Goal: Task Accomplishment & Management: Use online tool/utility

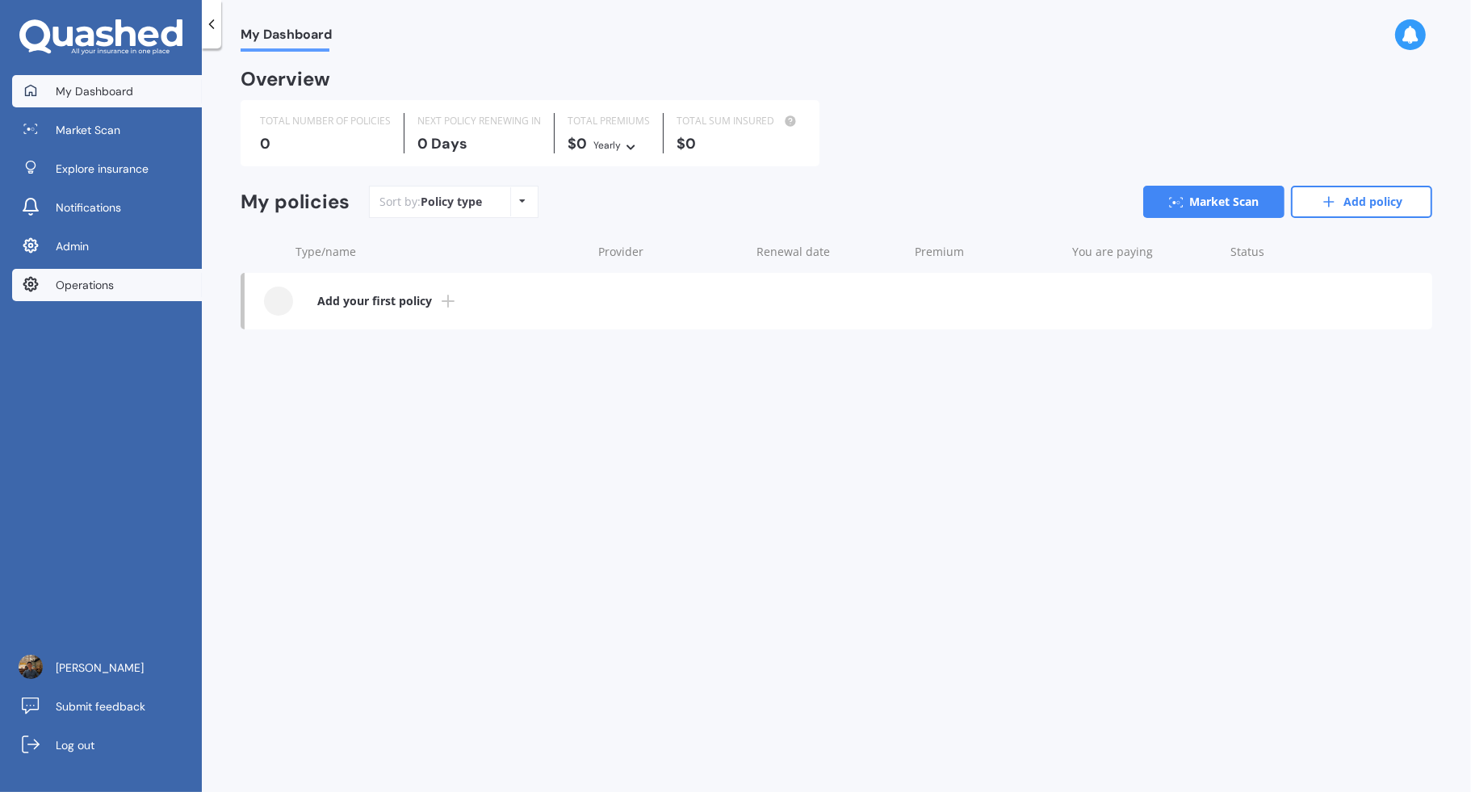
click at [161, 281] on link "Operations" at bounding box center [107, 285] width 190 height 32
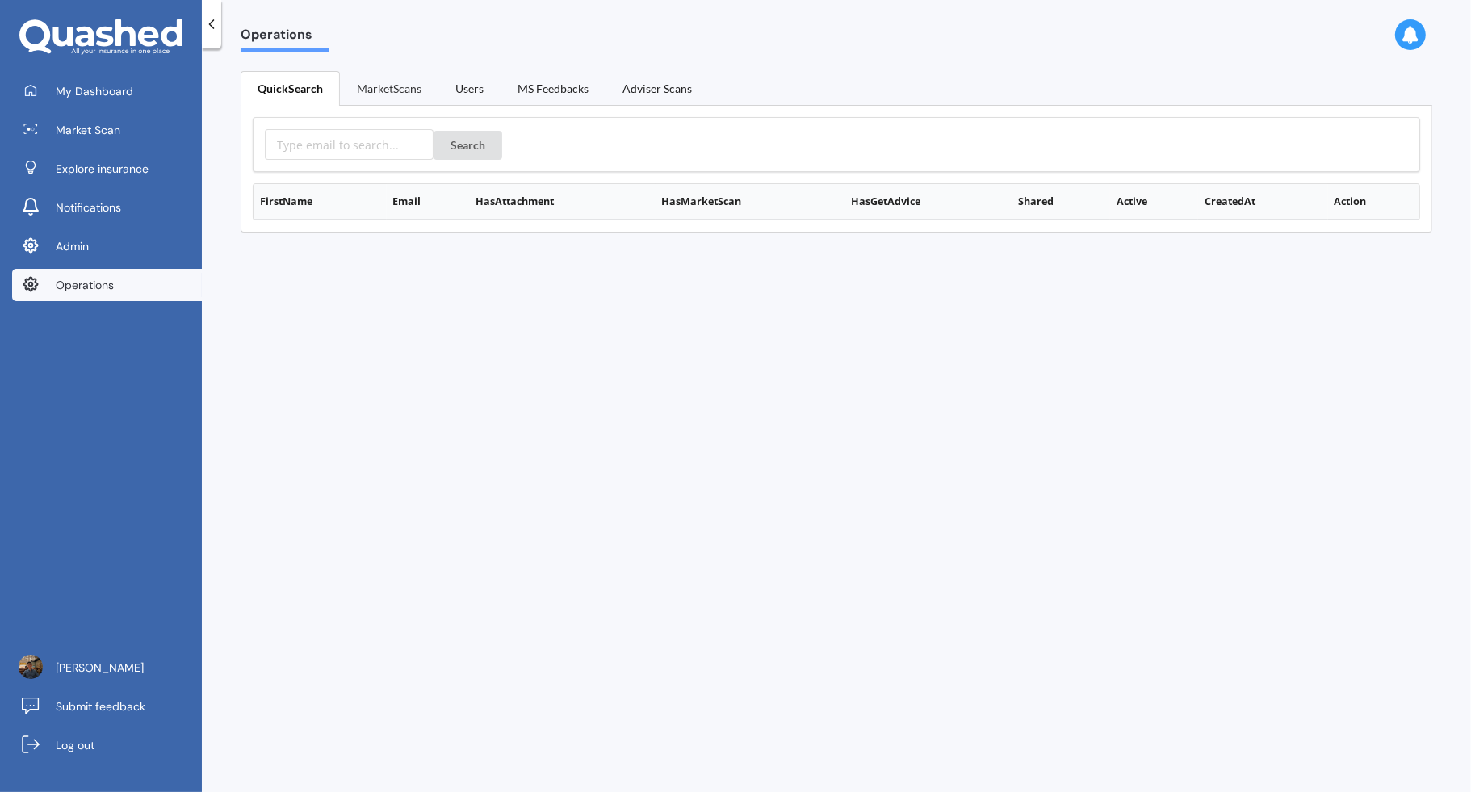
click at [391, 82] on link "MarketScans" at bounding box center [389, 88] width 98 height 34
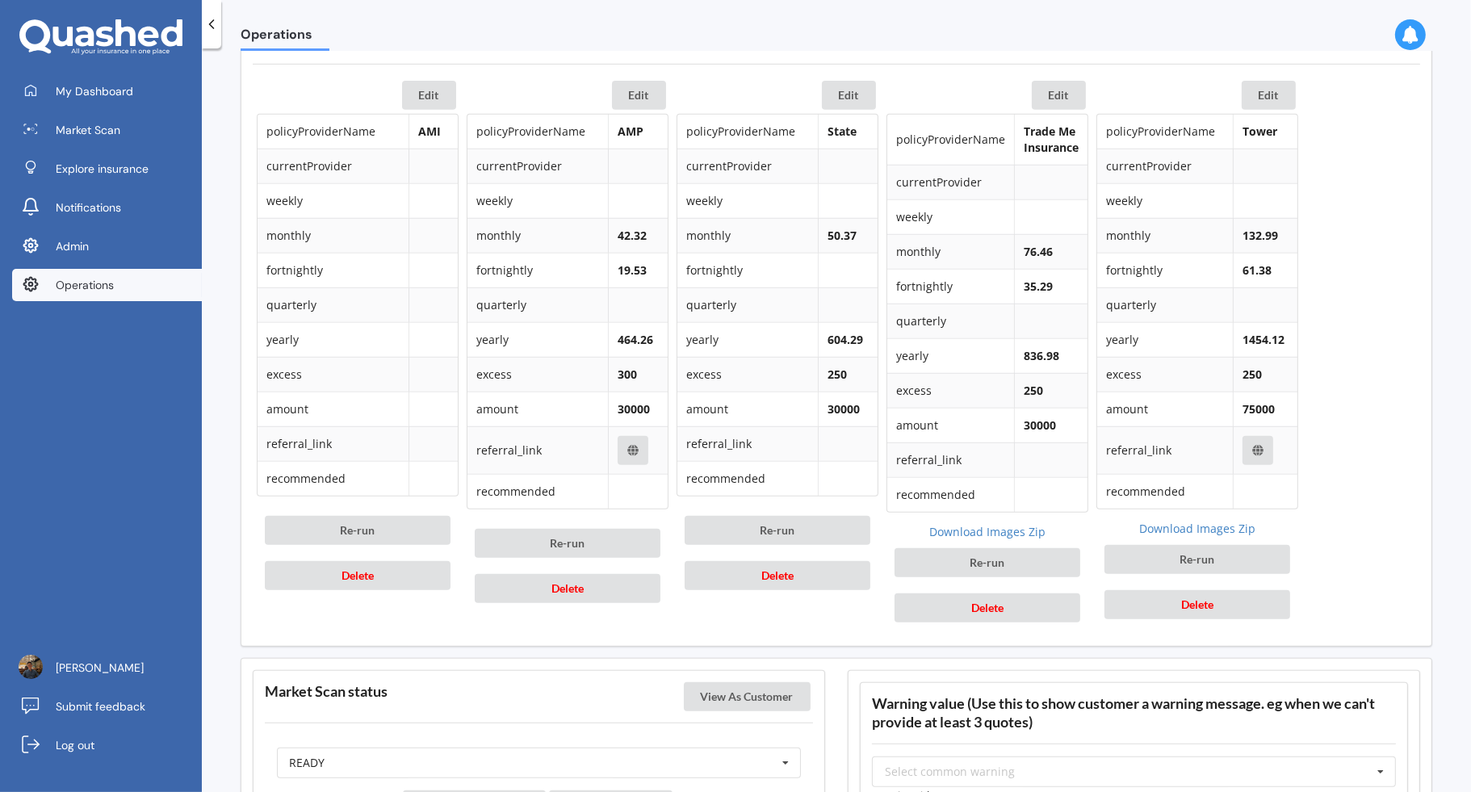
scroll to position [781, 0]
click at [425, 575] on button "Delete" at bounding box center [358, 576] width 186 height 29
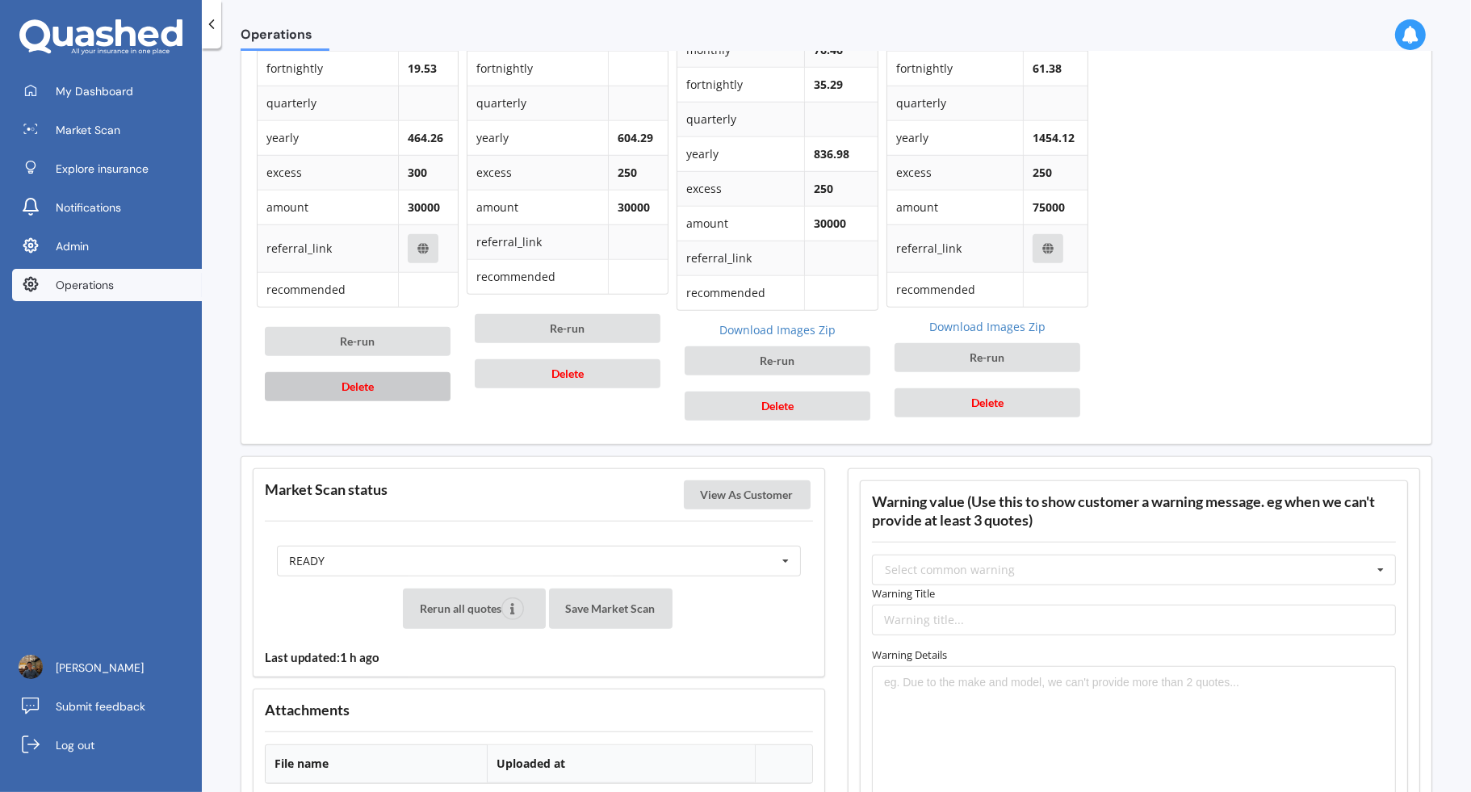
scroll to position [1067, 0]
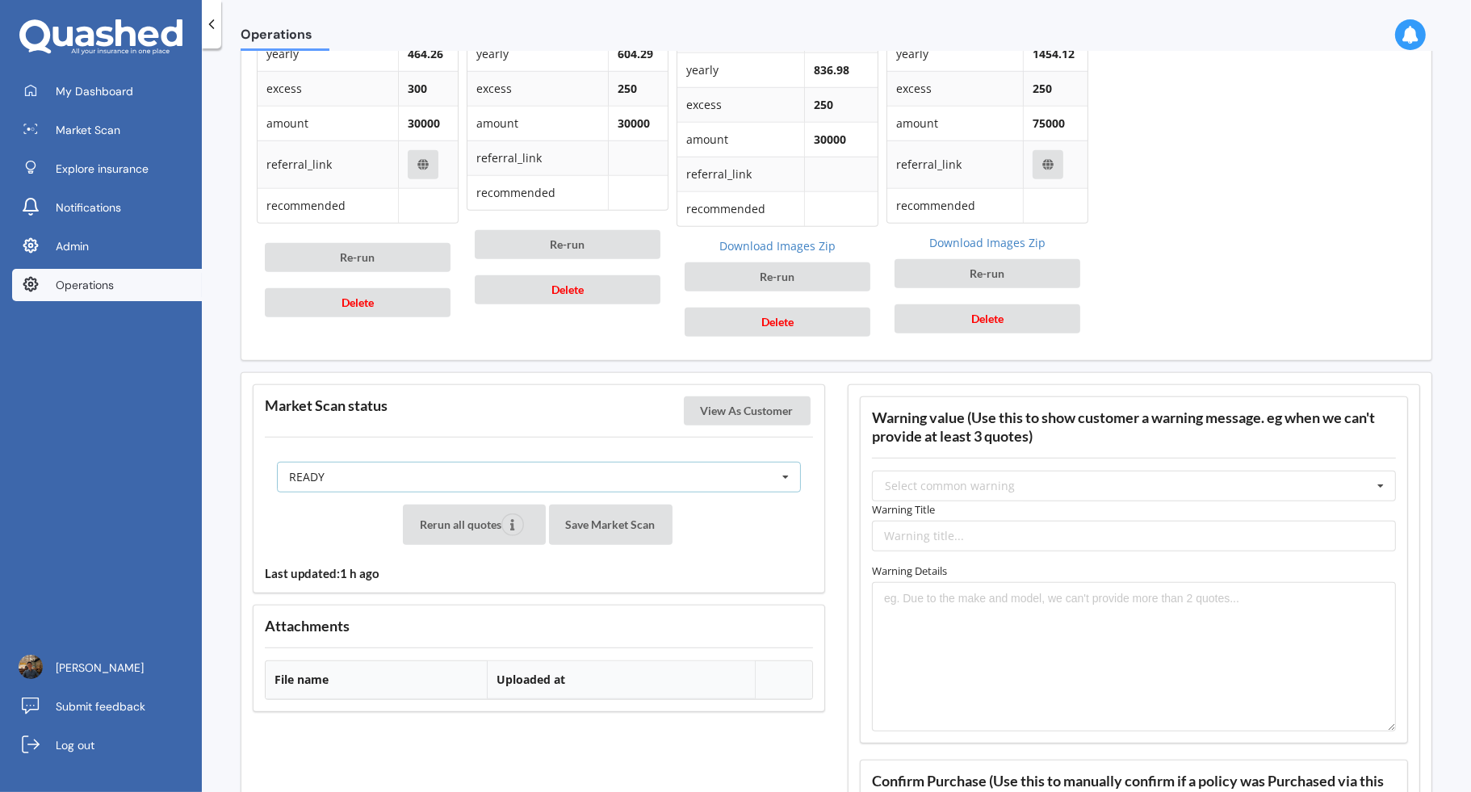
click at [717, 472] on div "READY READY PENDING VIEWED ABANDONED IN_REVIEW" at bounding box center [539, 477] width 524 height 31
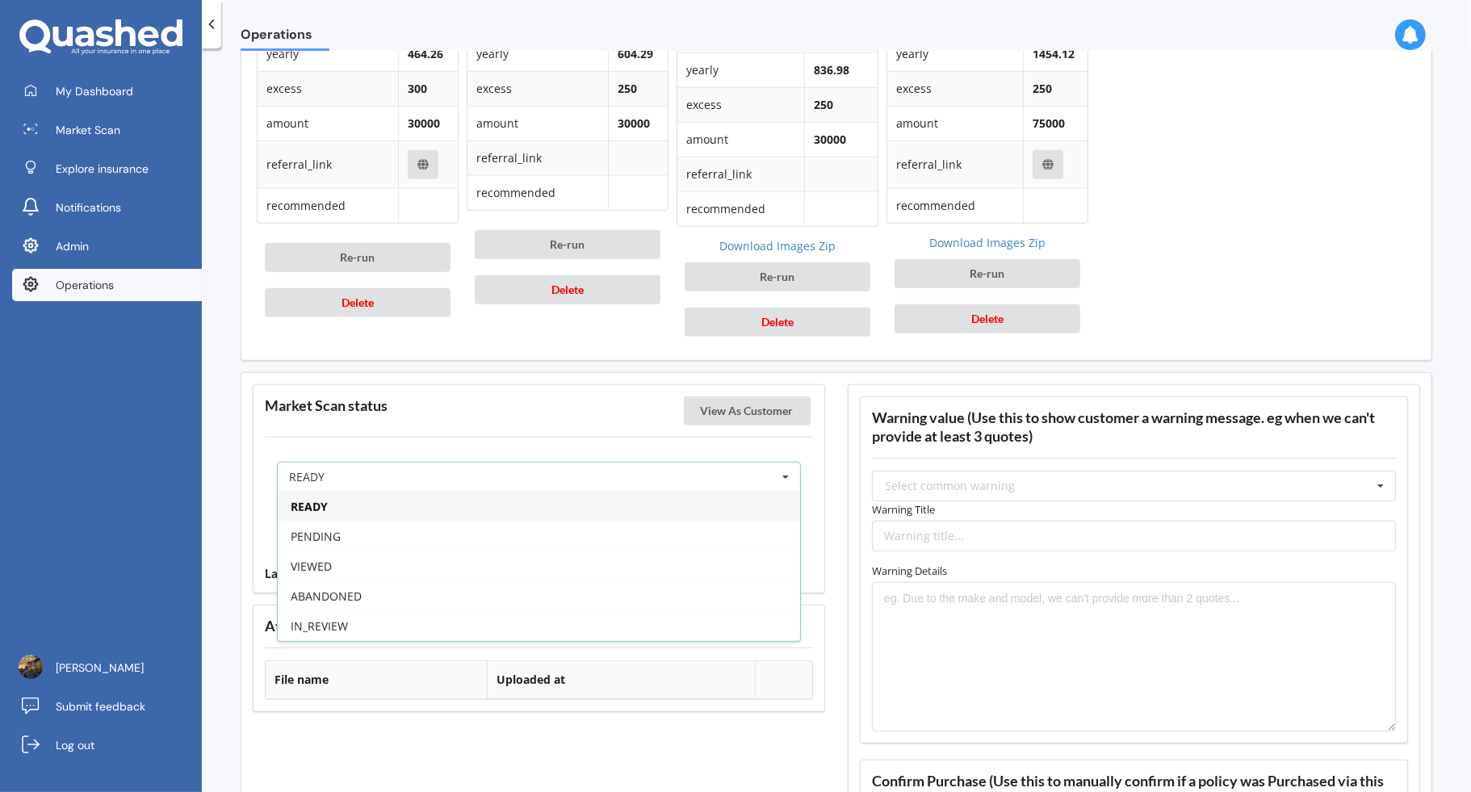
click at [611, 434] on div "Market Scan status View As Customer READY READY PENDING VIEWED ABANDONED IN_REV…" at bounding box center [539, 488] width 572 height 209
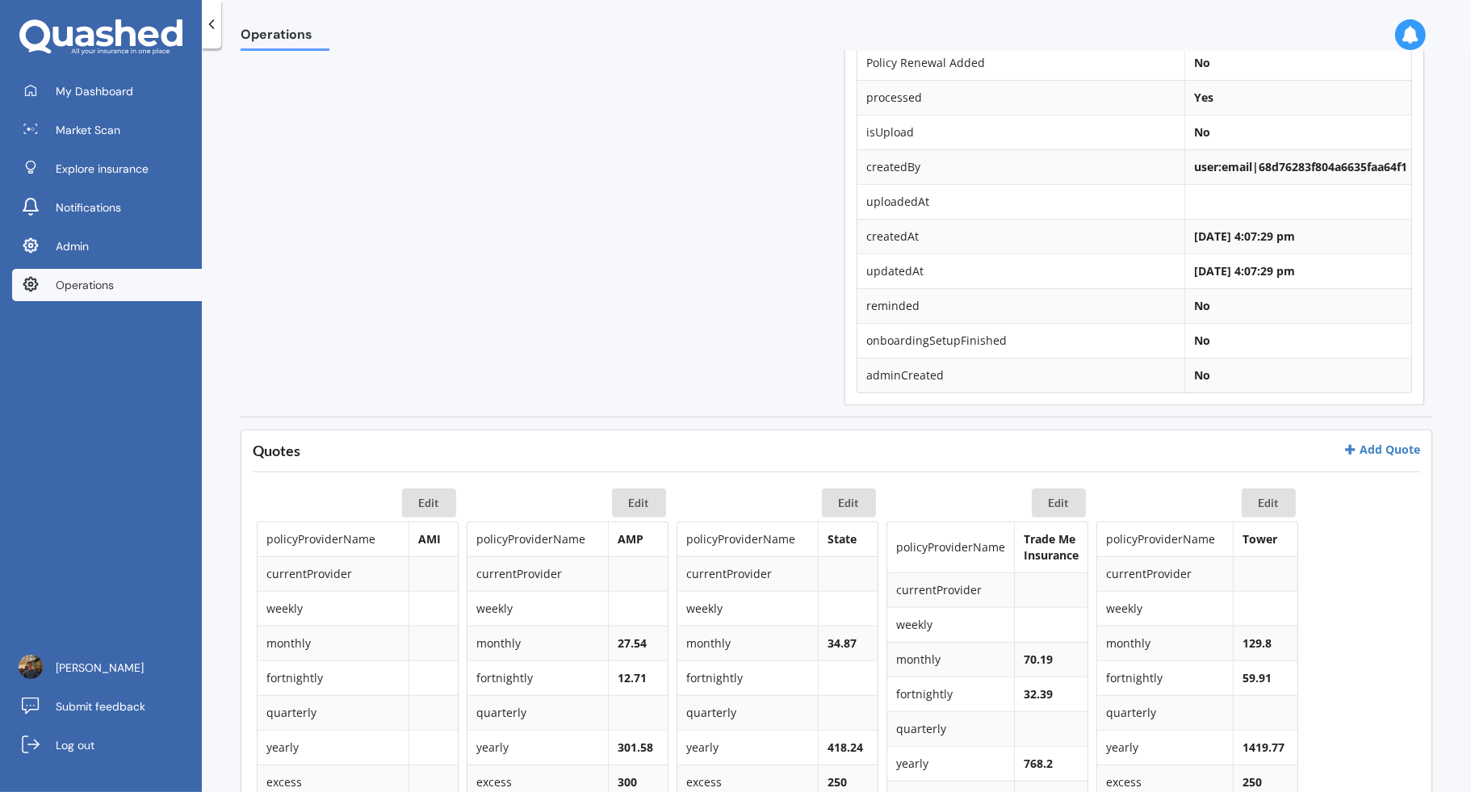
scroll to position [658, 0]
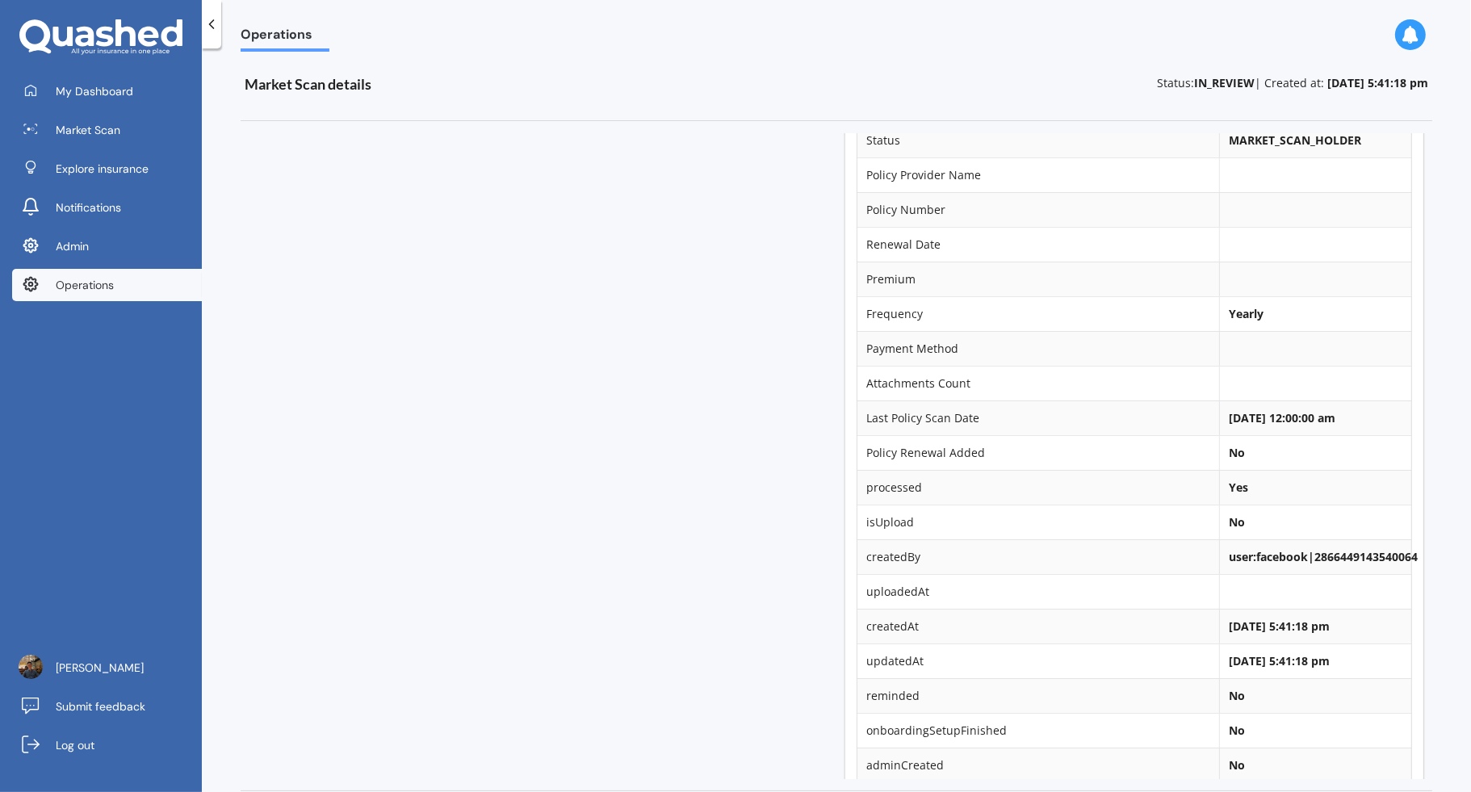
scroll to position [862, 0]
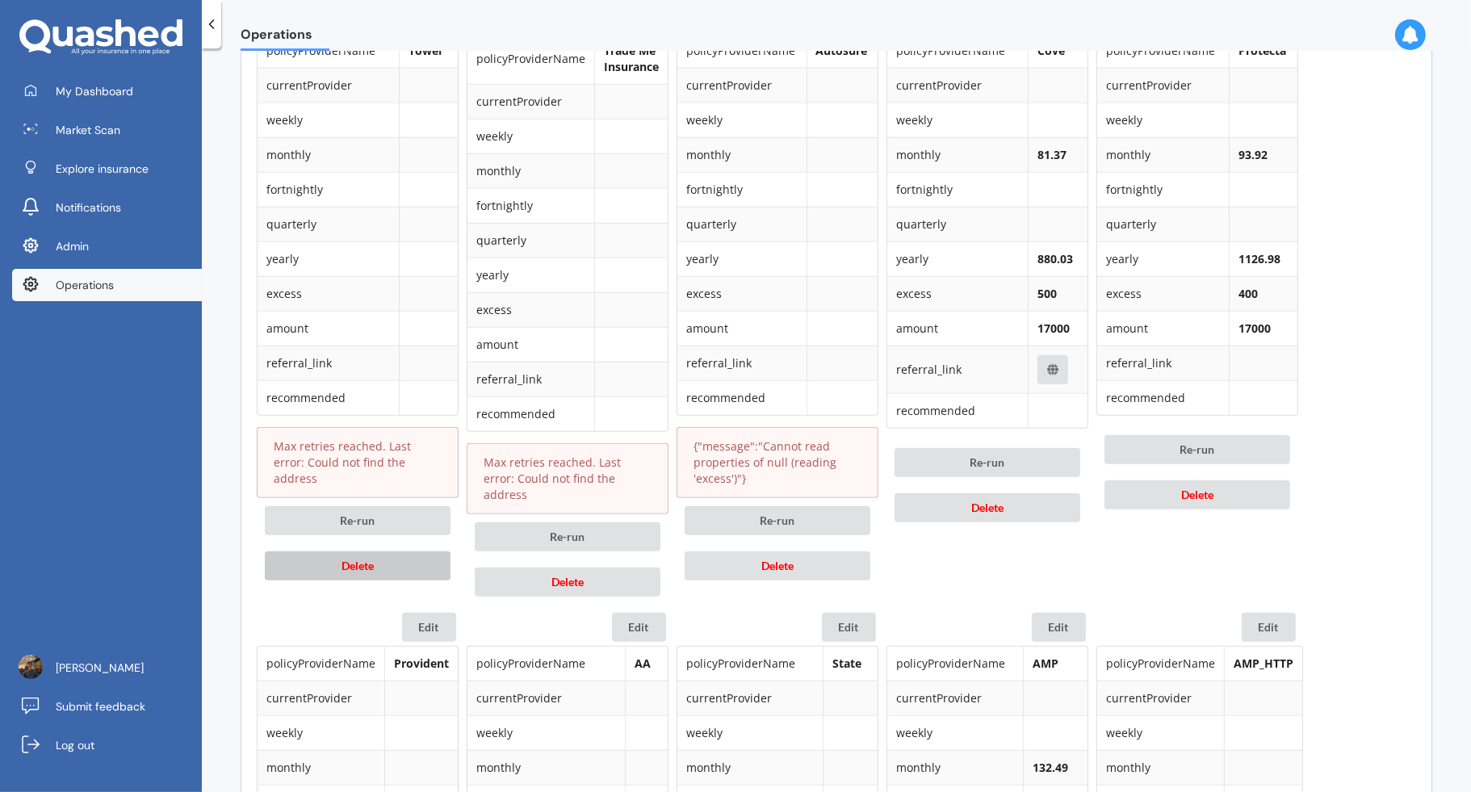
click at [400, 551] on button "Delete" at bounding box center [358, 565] width 186 height 29
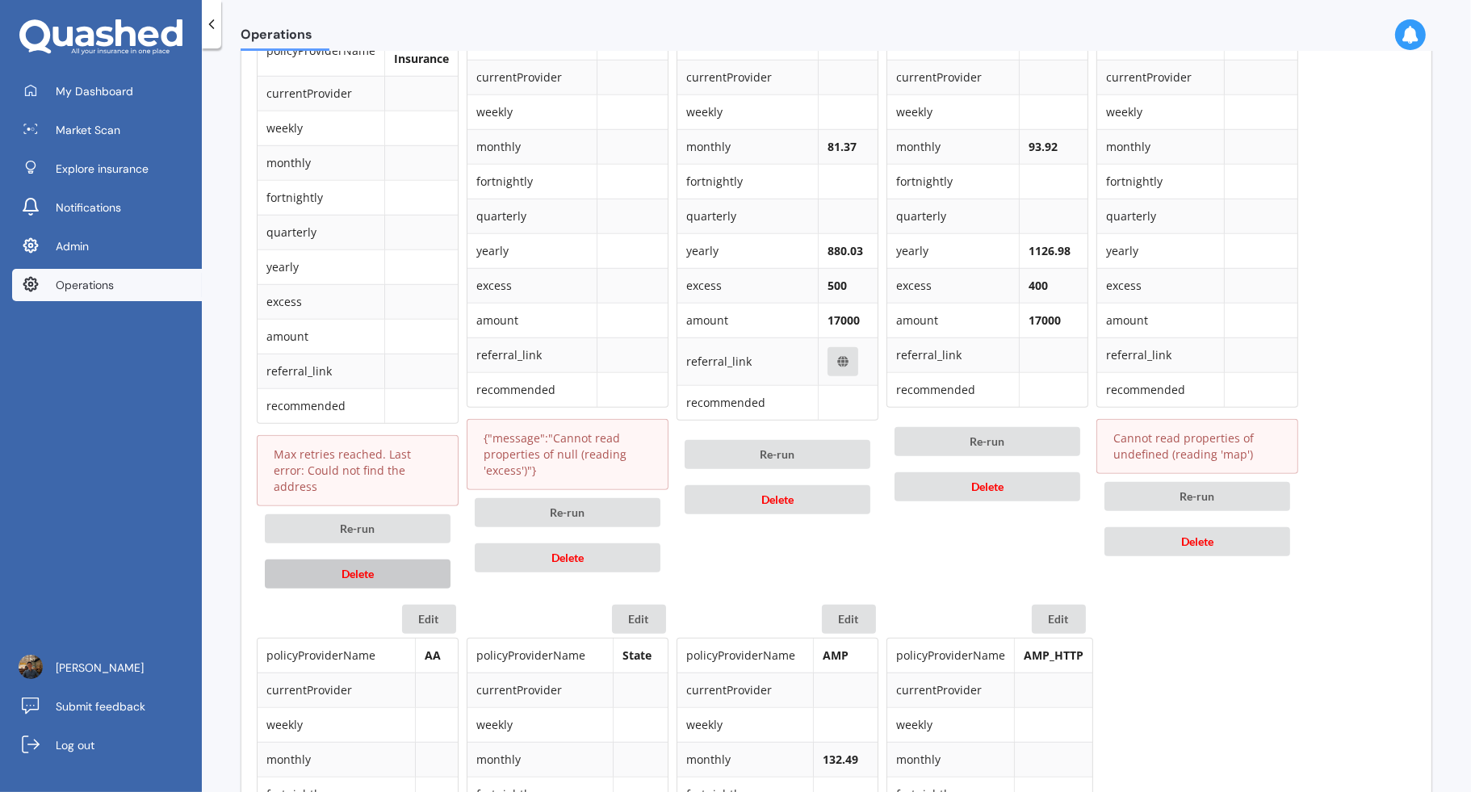
click at [400, 559] on button "Delete" at bounding box center [358, 573] width 186 height 29
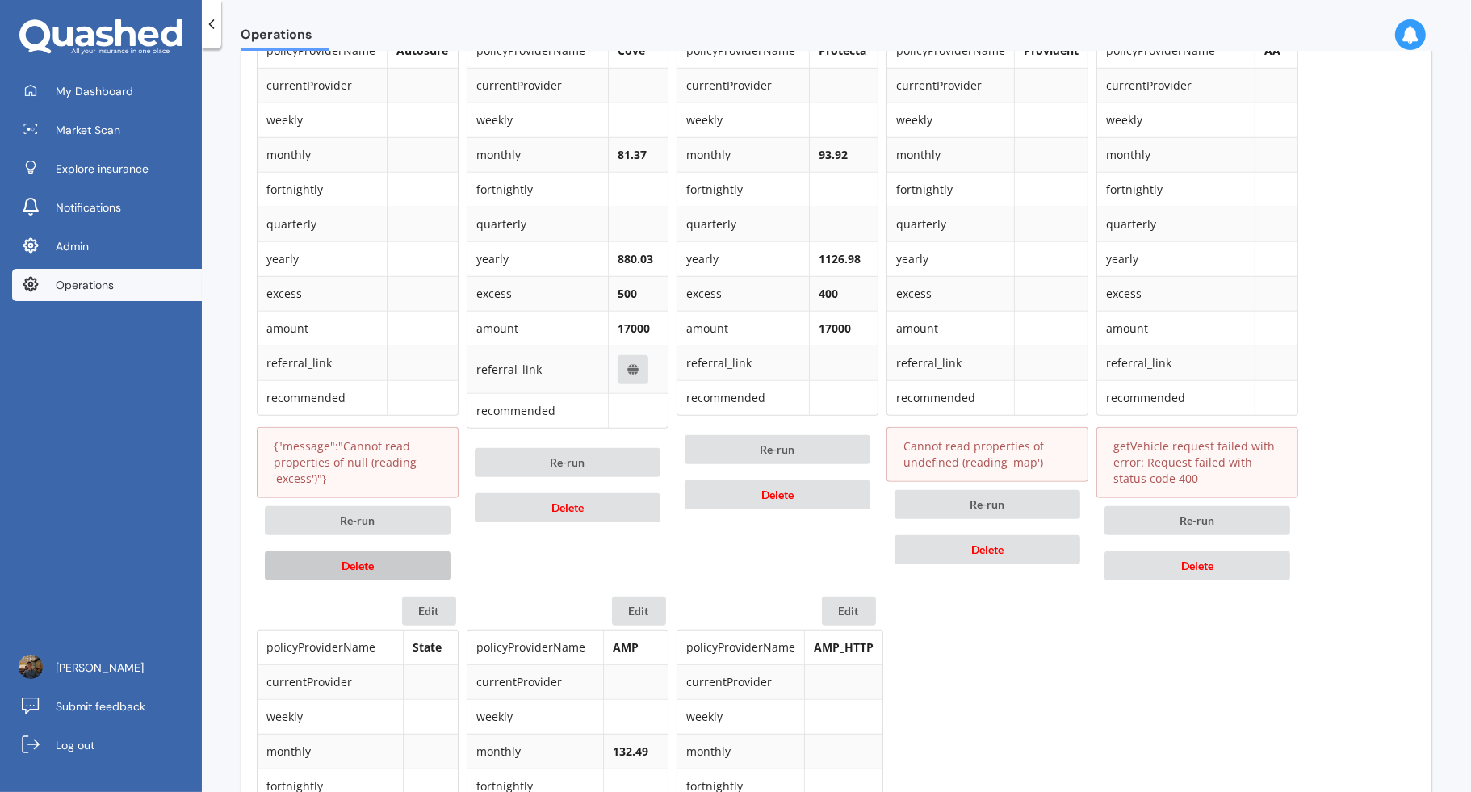
scroll to position [785, 0]
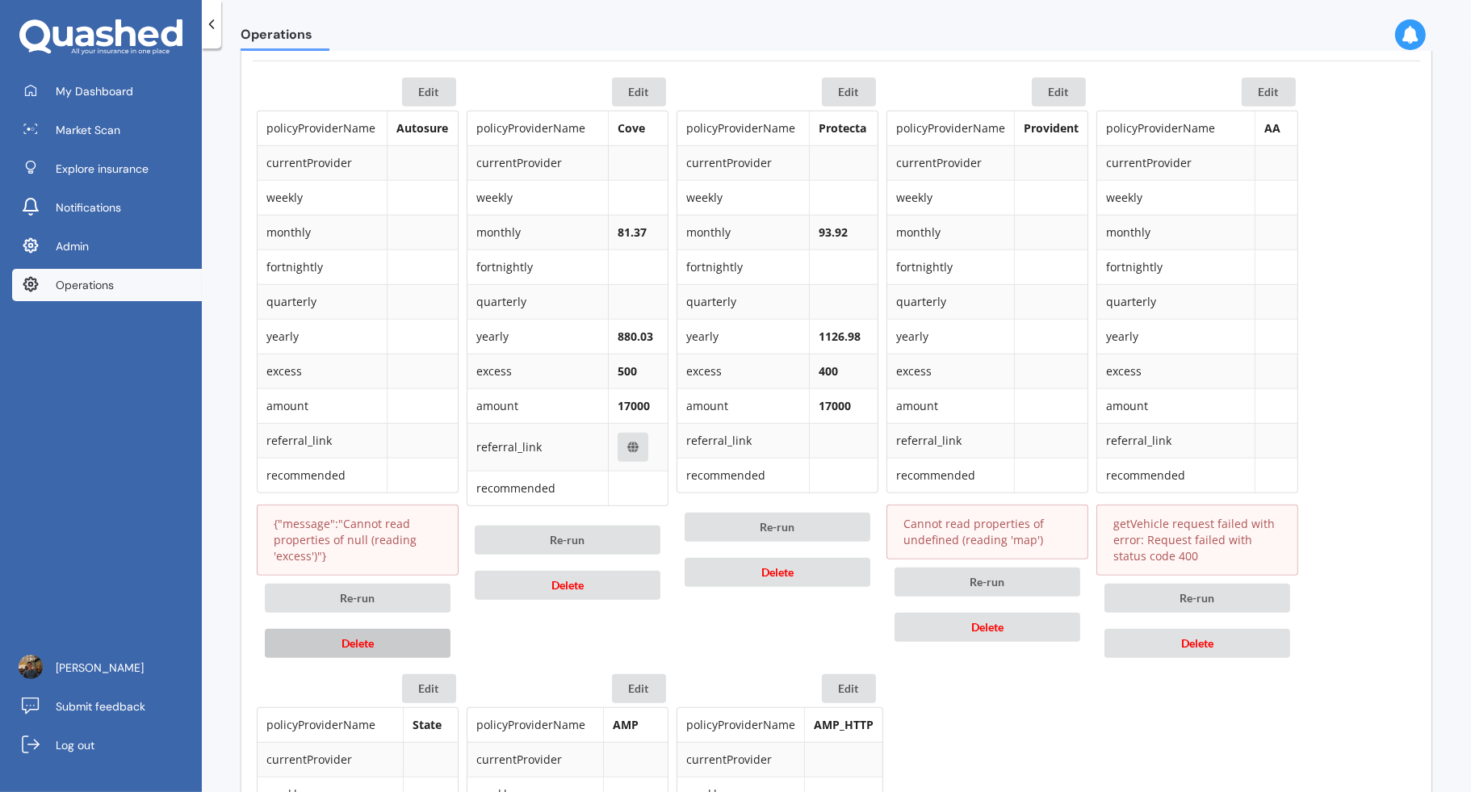
click at [422, 648] on button "Delete" at bounding box center [358, 643] width 186 height 29
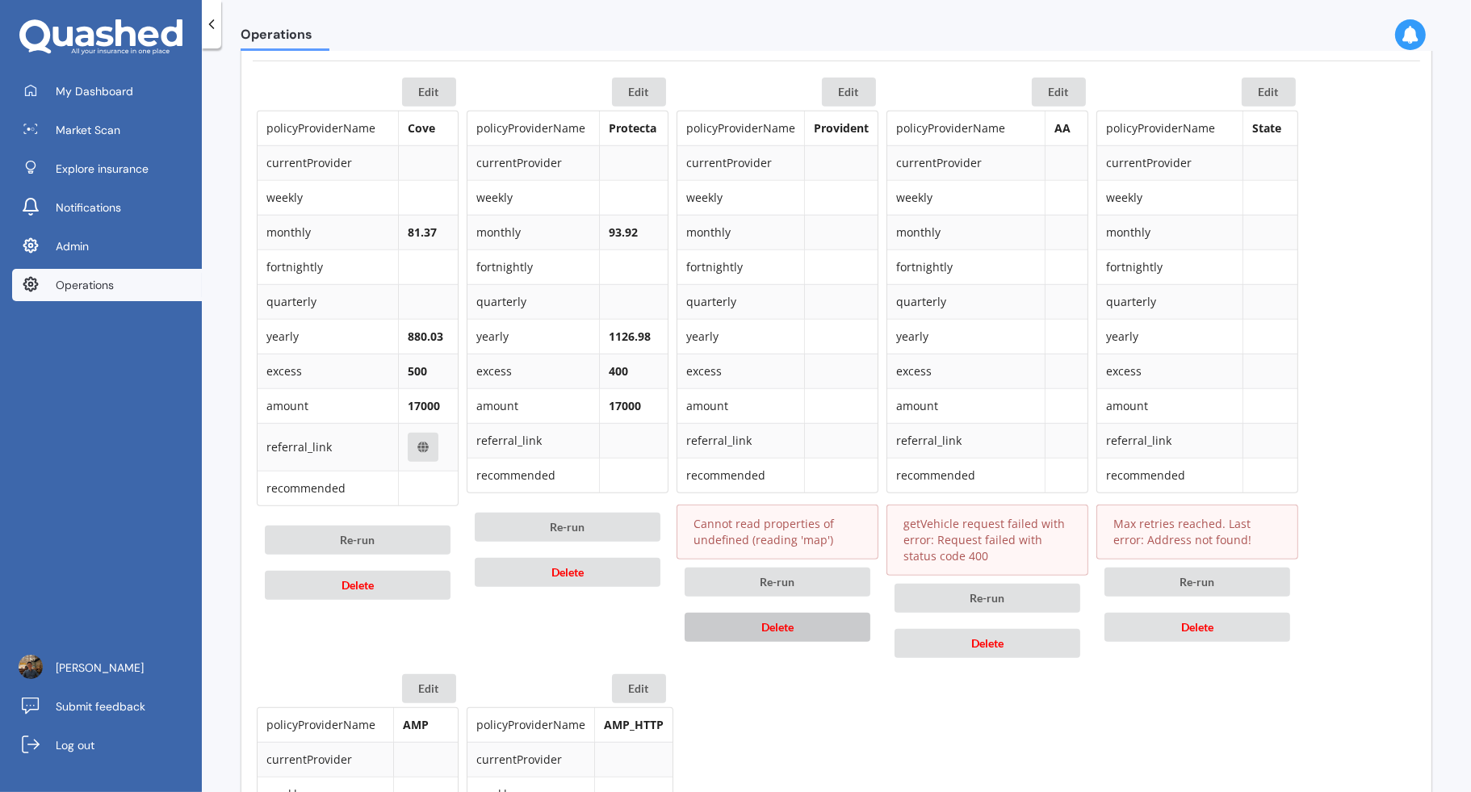
click at [846, 617] on button "Delete" at bounding box center [778, 627] width 186 height 29
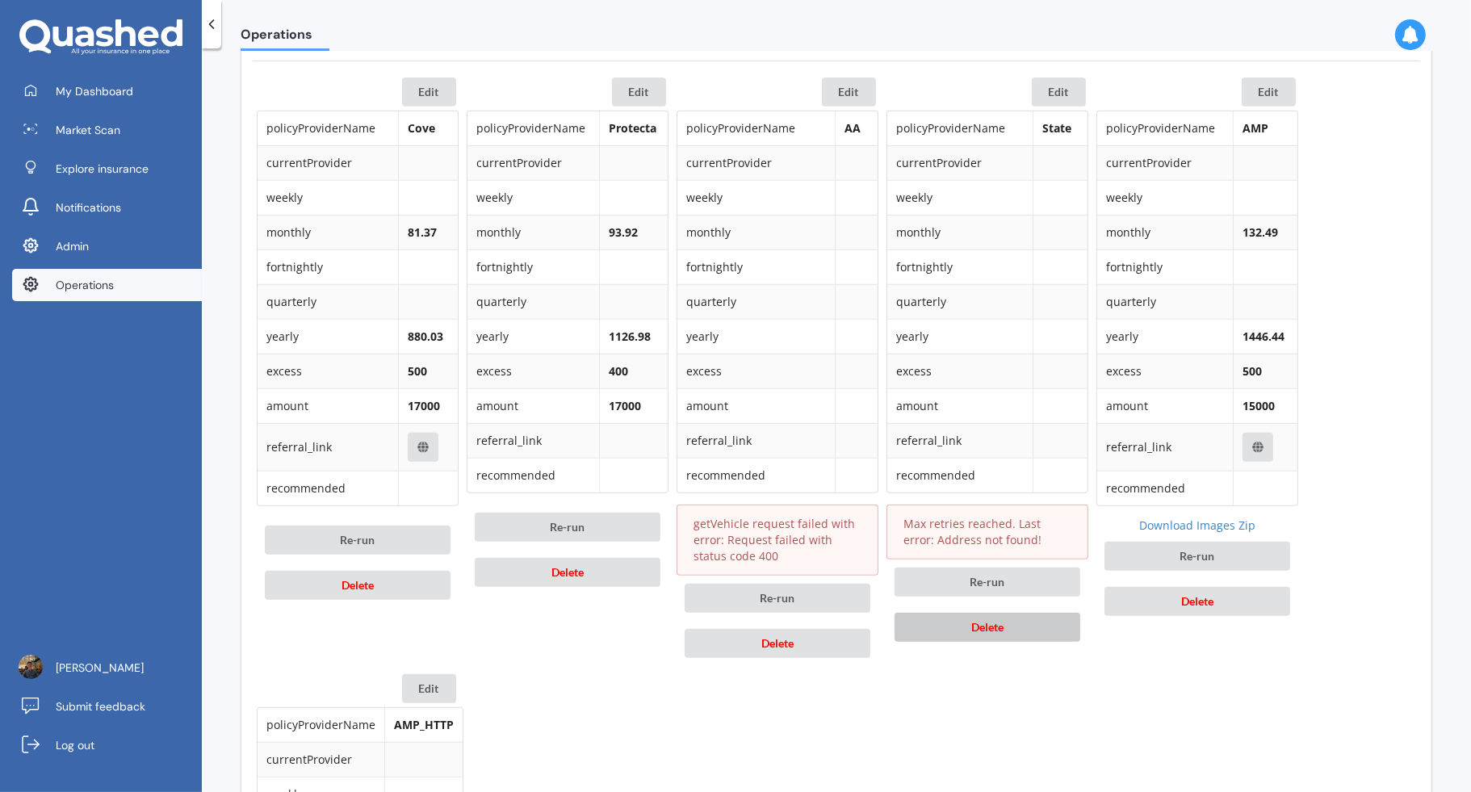
click at [1020, 618] on button "Delete" at bounding box center [988, 627] width 186 height 29
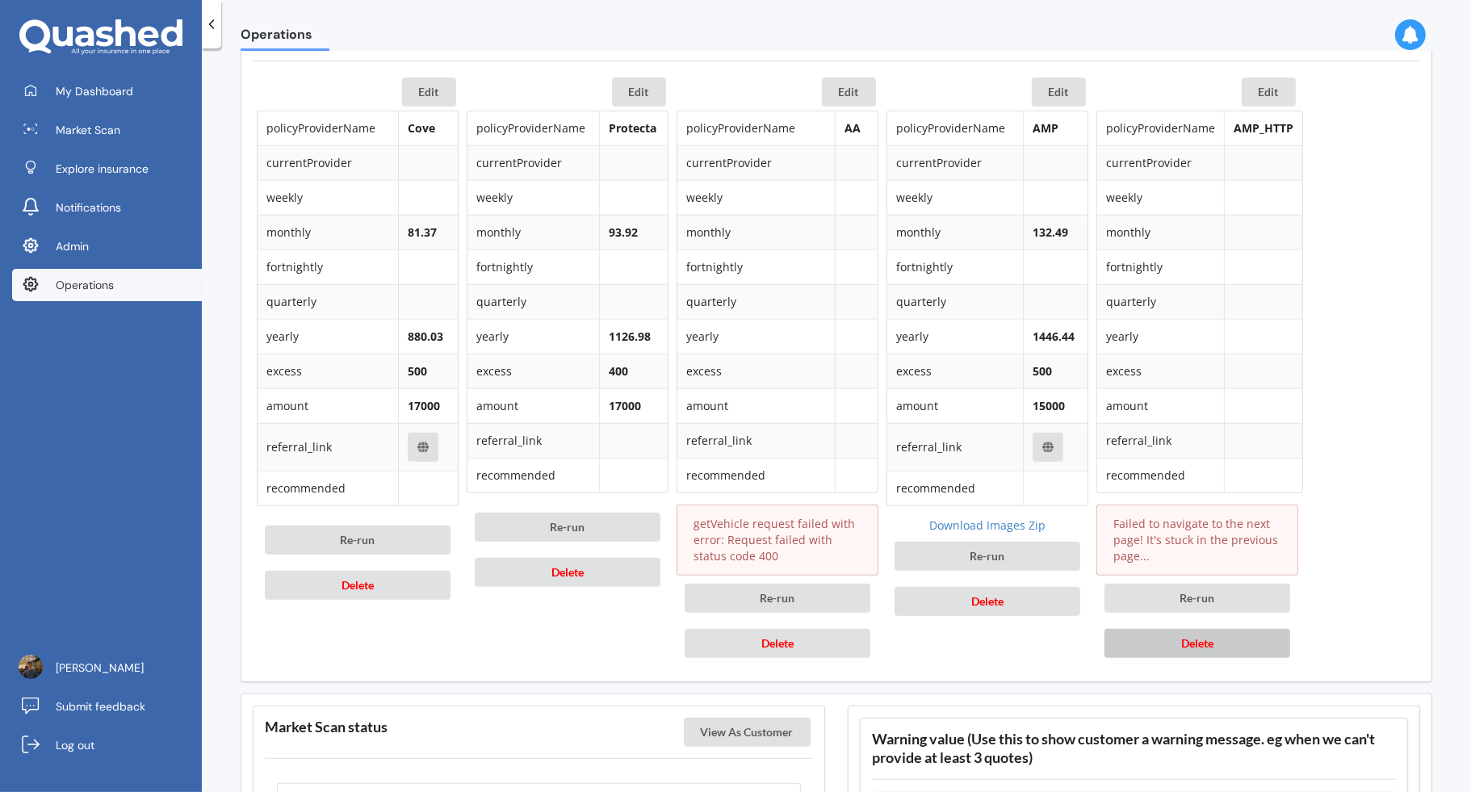
click at [1166, 635] on button "Delete" at bounding box center [1197, 643] width 186 height 29
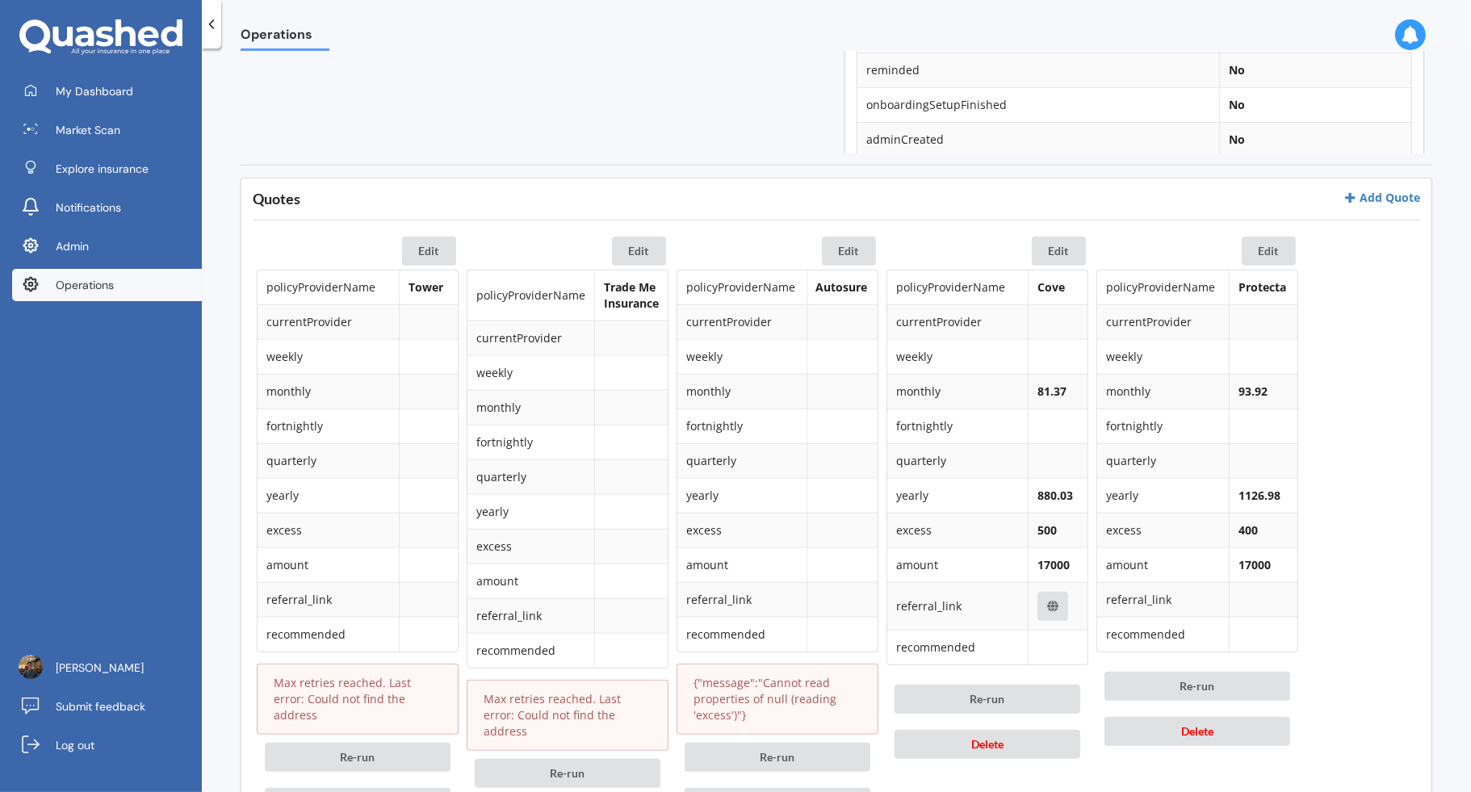
scroll to position [768, 0]
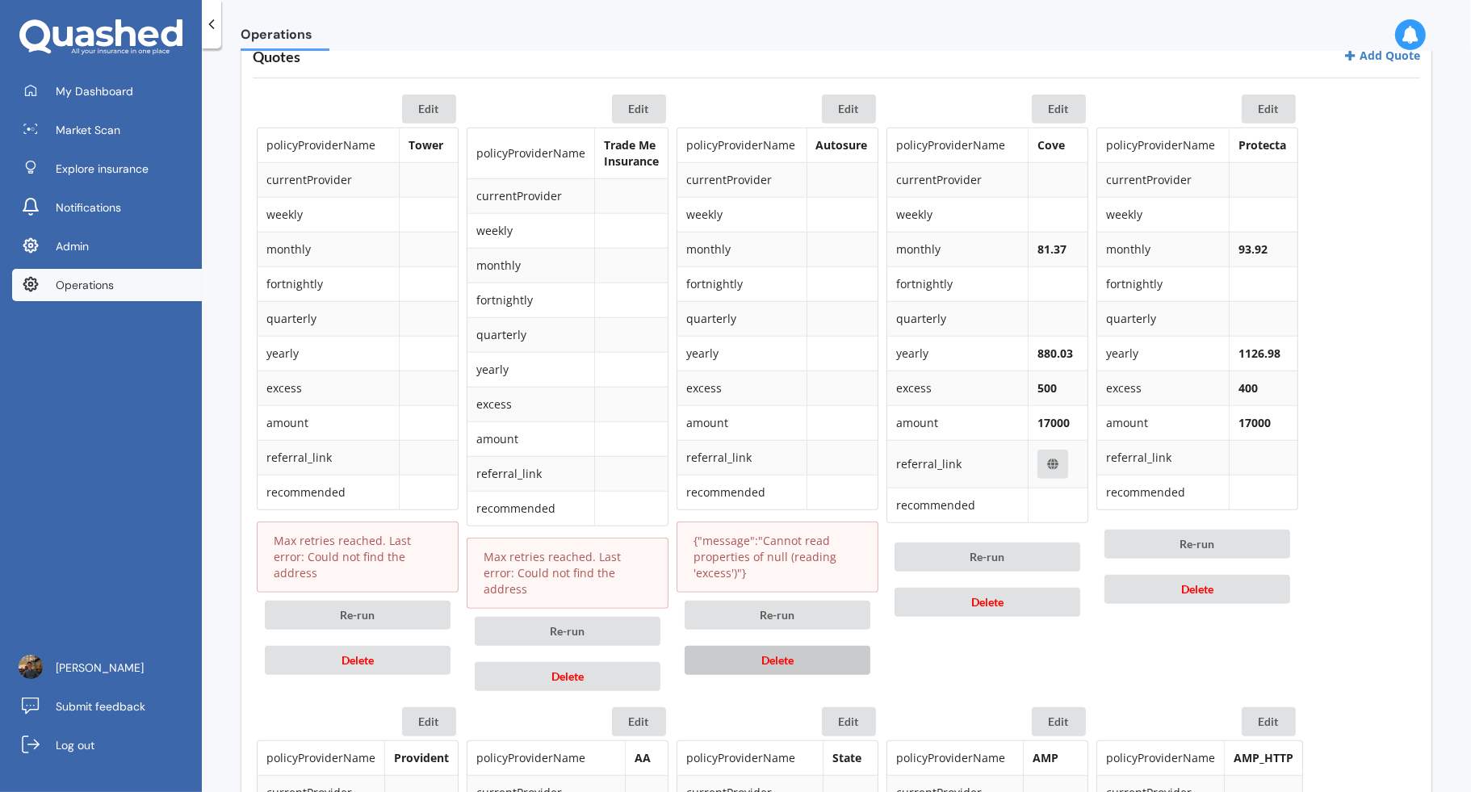
click at [804, 656] on button "Delete" at bounding box center [778, 660] width 186 height 29
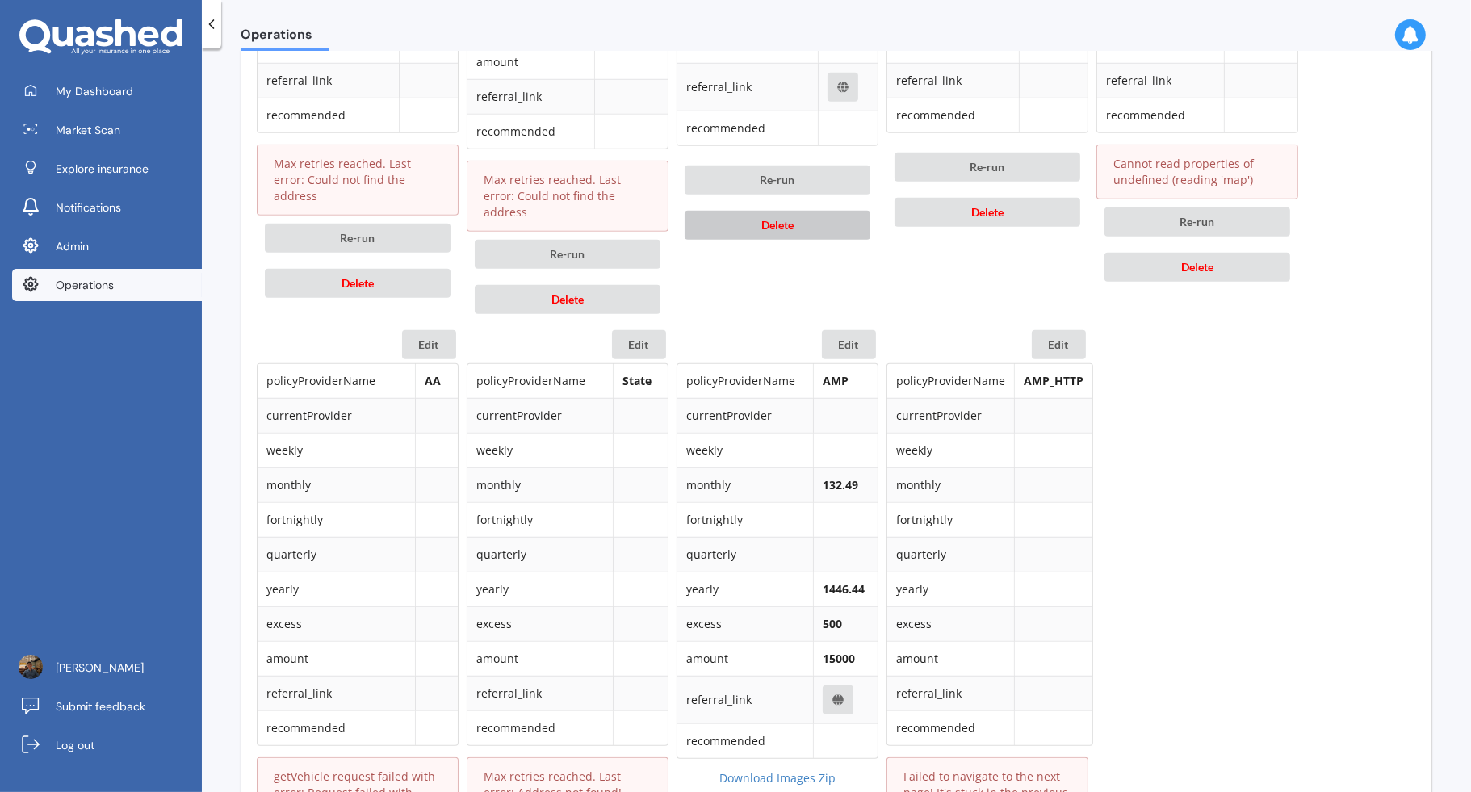
scroll to position [1325, 0]
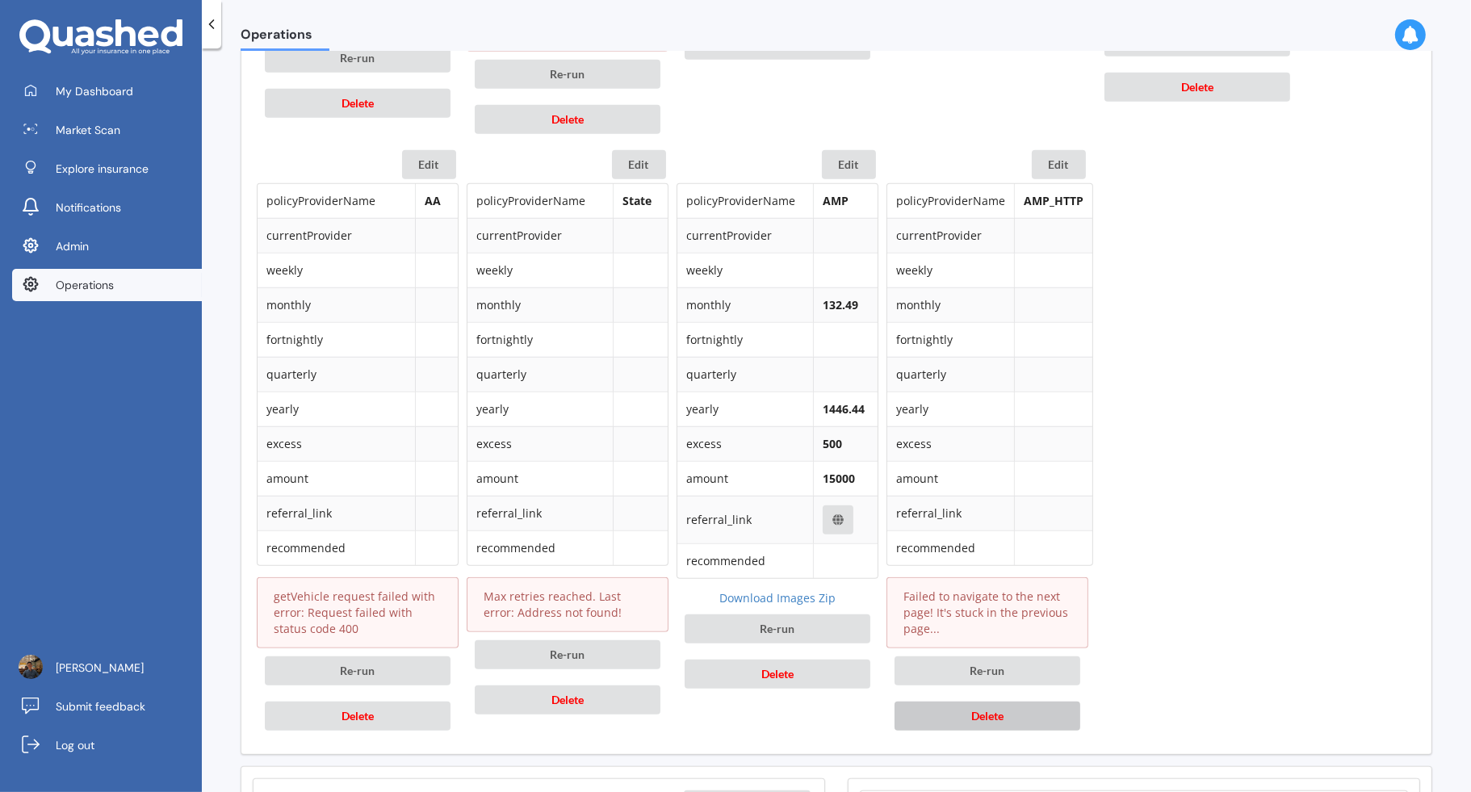
click at [981, 702] on button "Delete" at bounding box center [988, 716] width 186 height 29
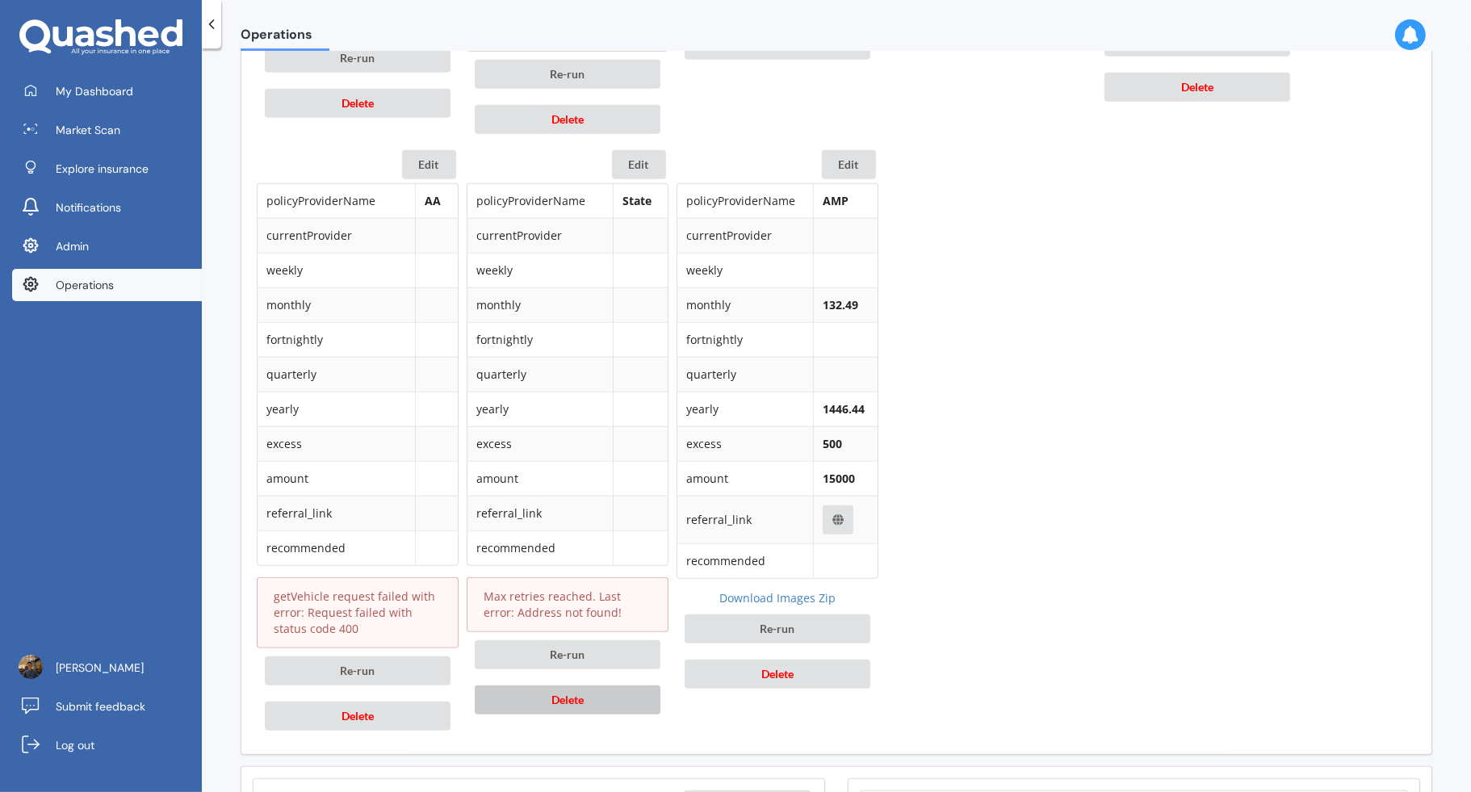
click at [594, 685] on button "Delete" at bounding box center [568, 699] width 186 height 29
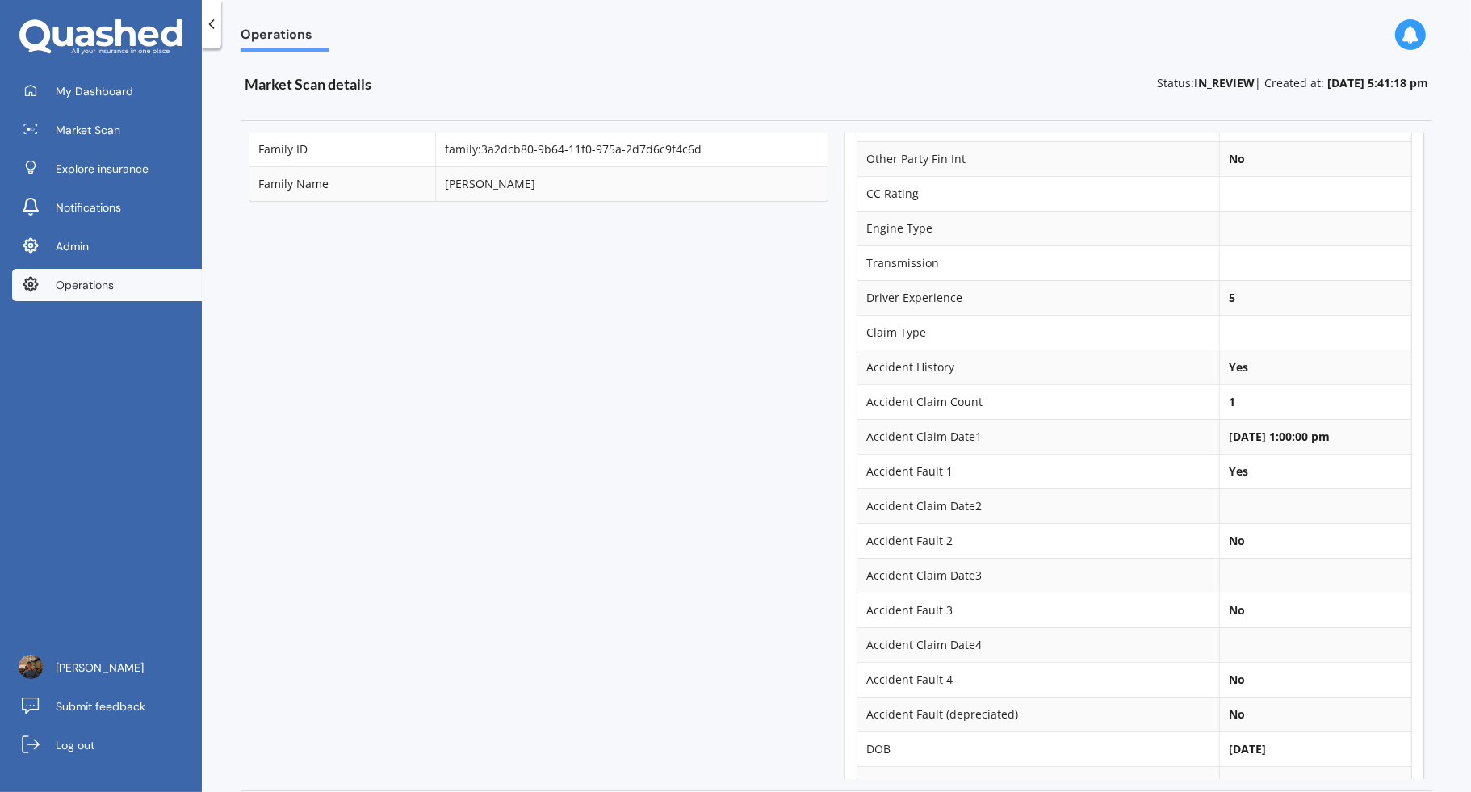
scroll to position [0, 0]
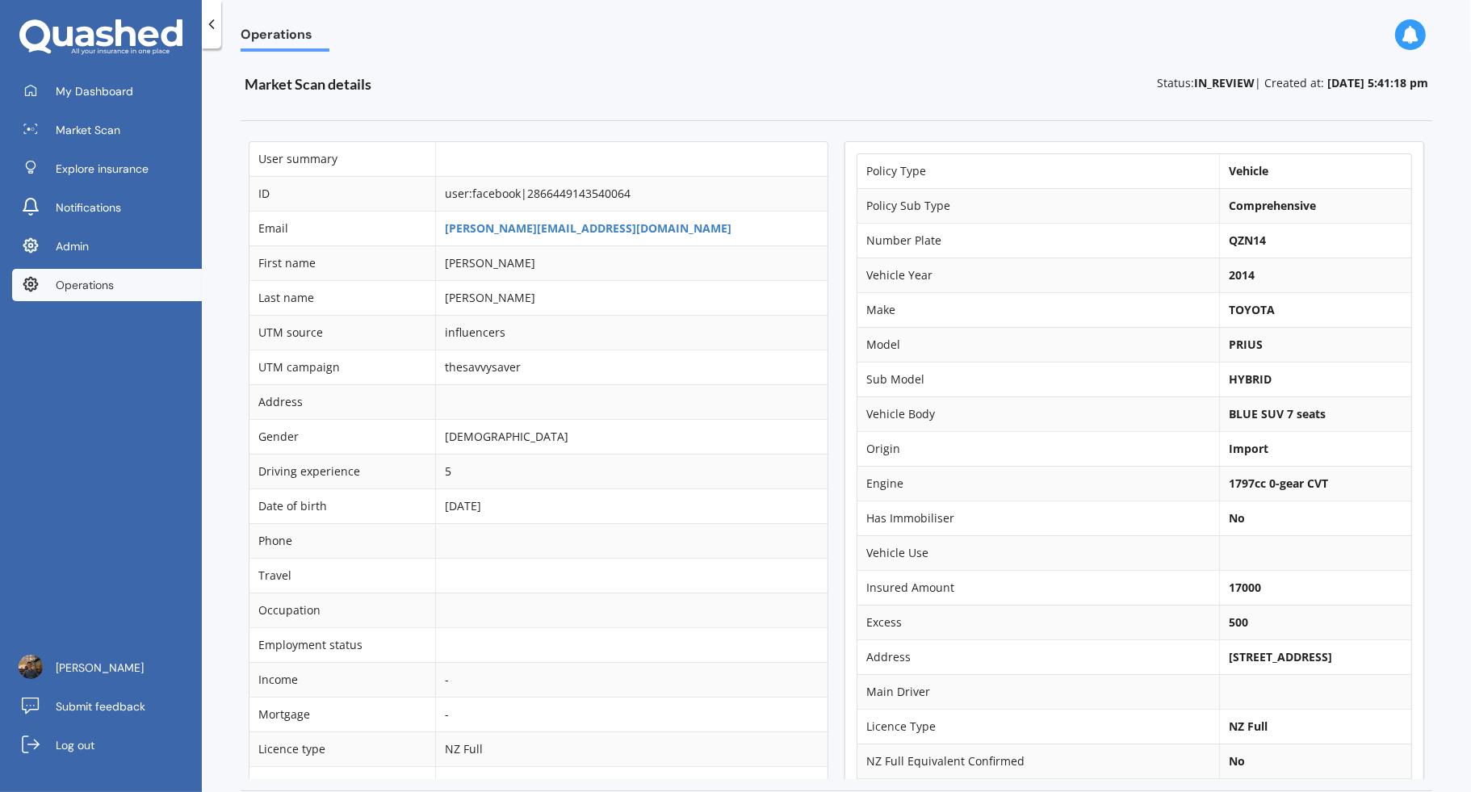
drag, startPoint x: 1213, startPoint y: 647, endPoint x: 1333, endPoint y: 647, distance: 119.5
click at [1332, 649] on b "[STREET_ADDRESS]" at bounding box center [1280, 656] width 103 height 15
copy b "[STREET_ADDRESS],"
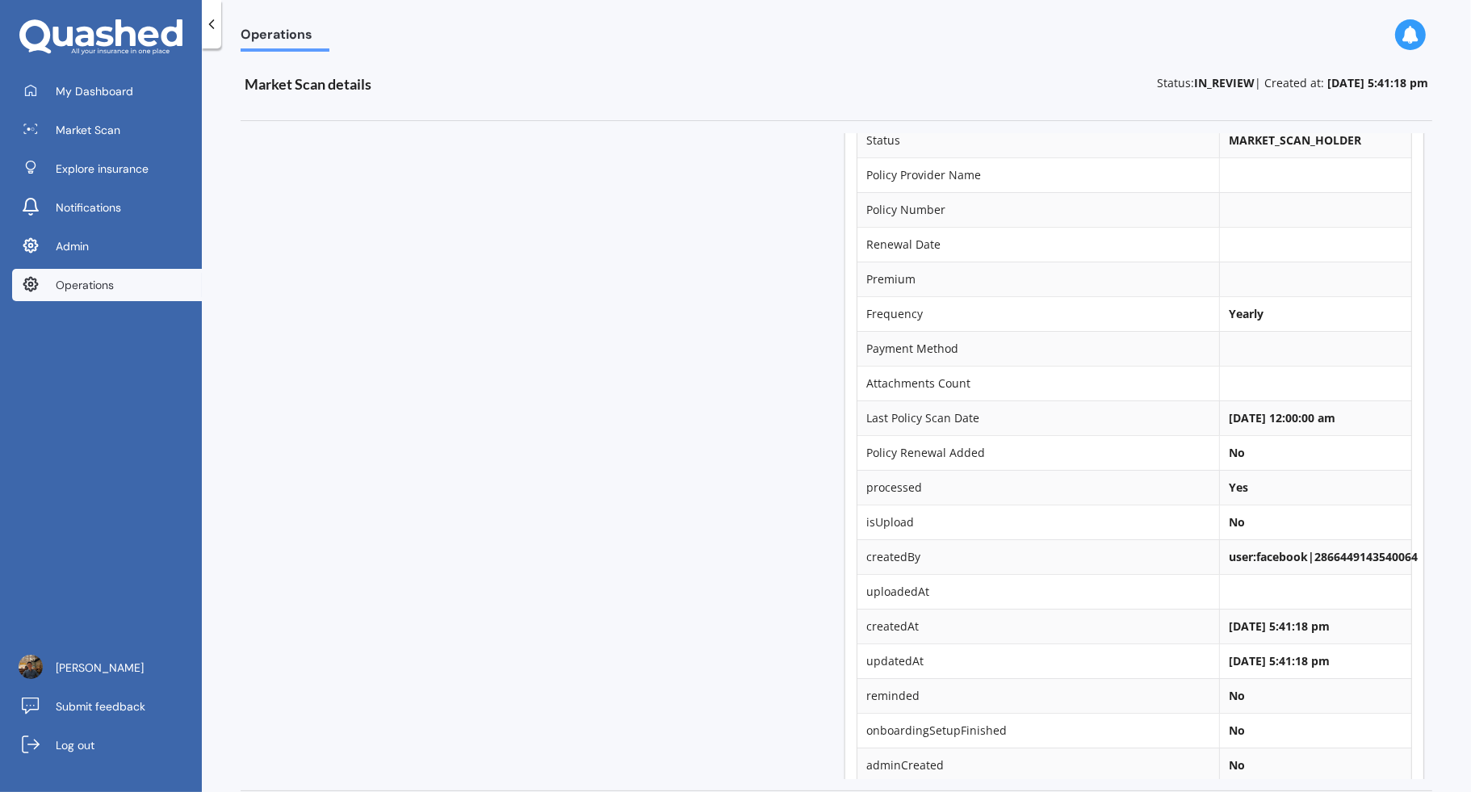
scroll to position [743, 0]
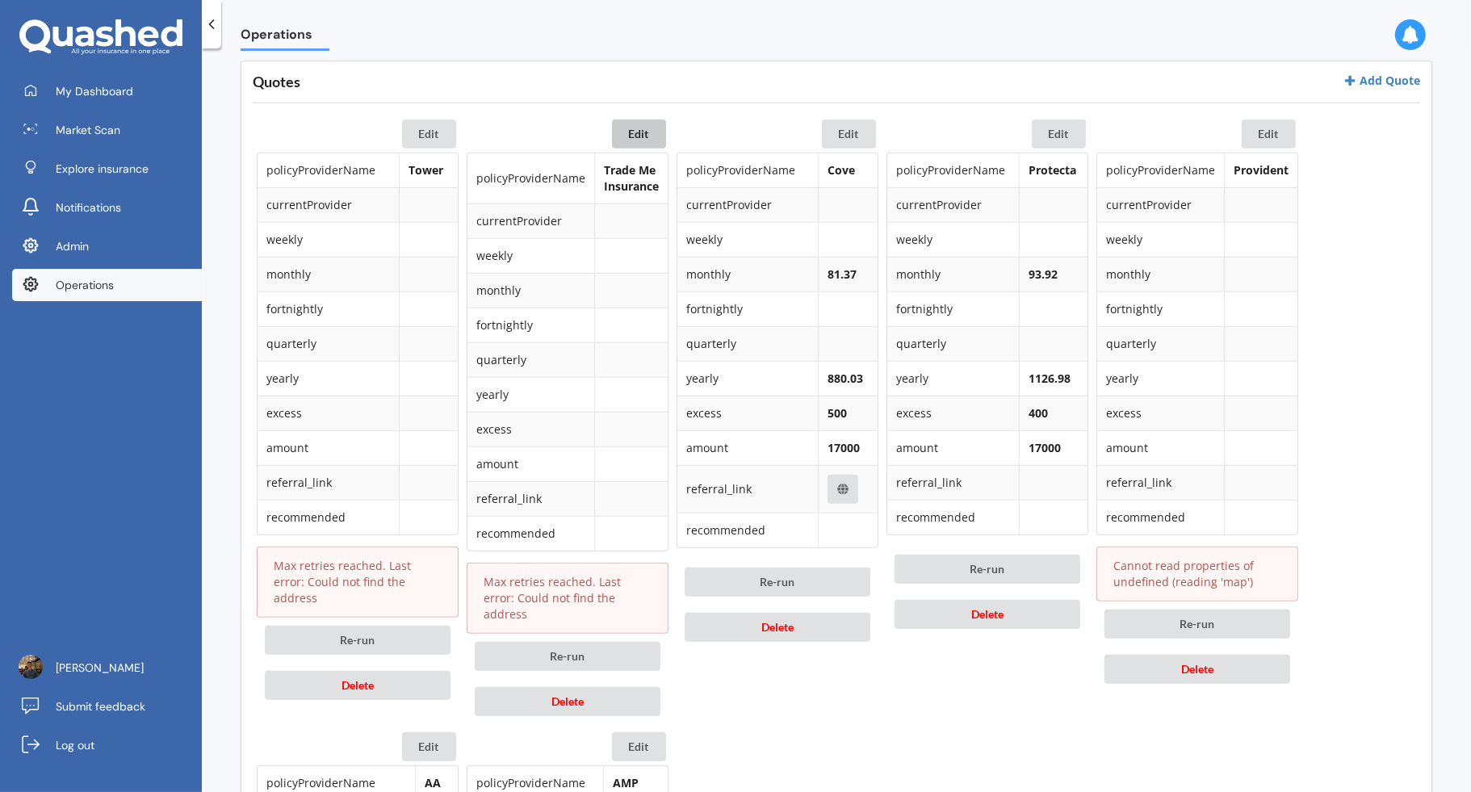
click at [641, 133] on button "Edit" at bounding box center [639, 133] width 54 height 29
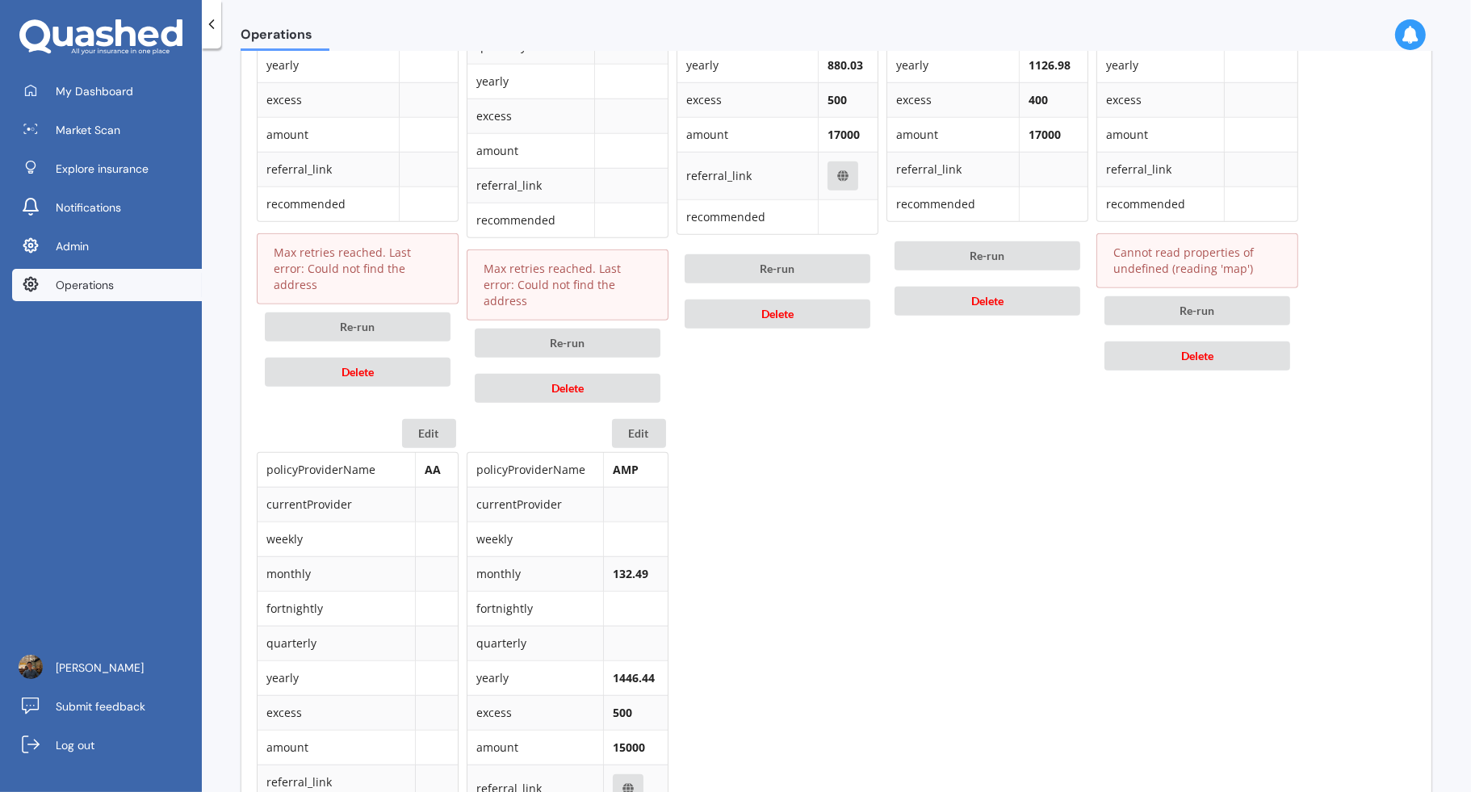
scroll to position [1591, 0]
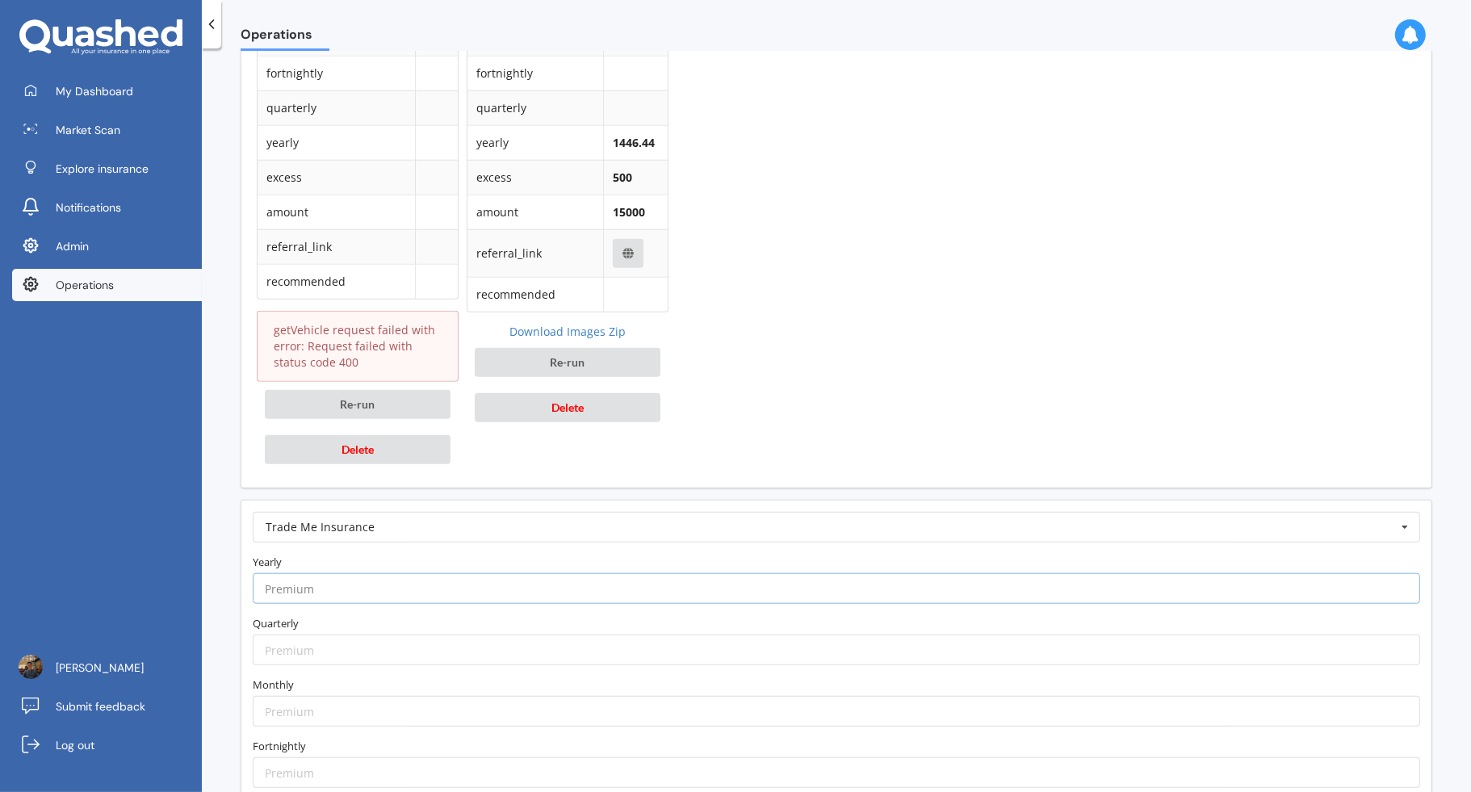
click at [474, 573] on input "number" at bounding box center [836, 588] width 1167 height 31
paste input "1666.94"
type input "1666.94"
click at [362, 696] on input "number" at bounding box center [836, 711] width 1167 height 31
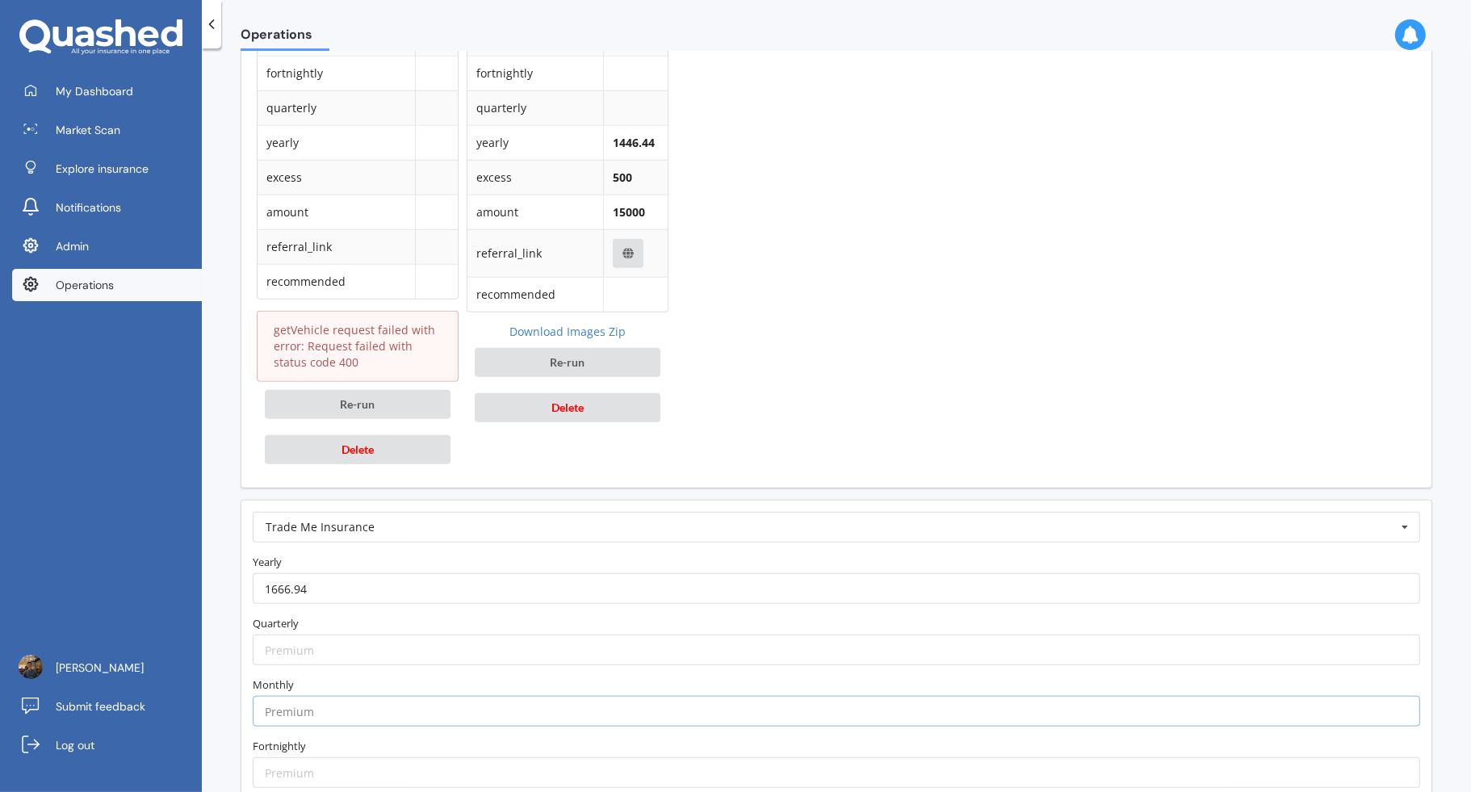
paste input "152.71"
type input "152.71"
click at [363, 677] on label "Monthly" at bounding box center [836, 685] width 1167 height 16
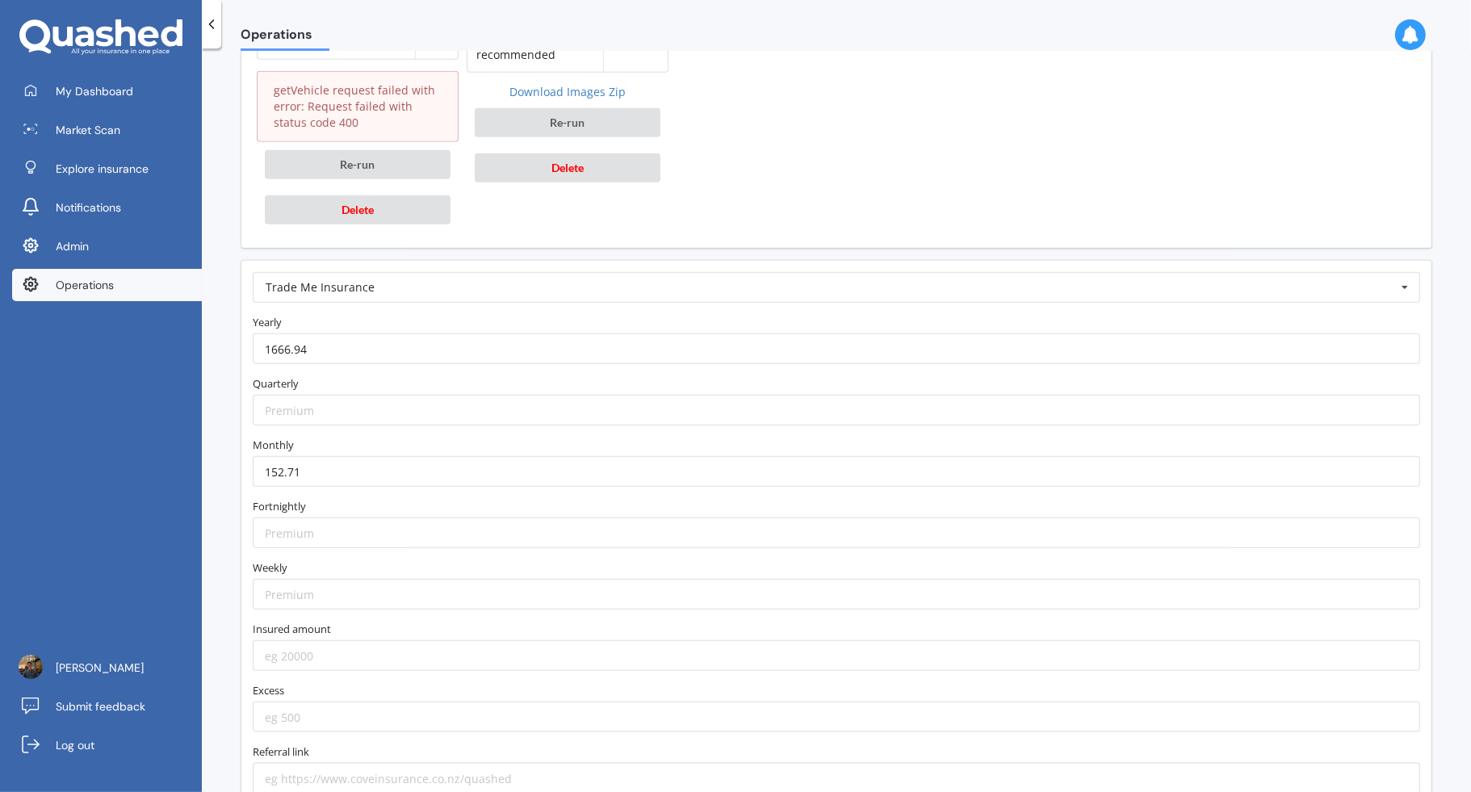
scroll to position [1876, 0]
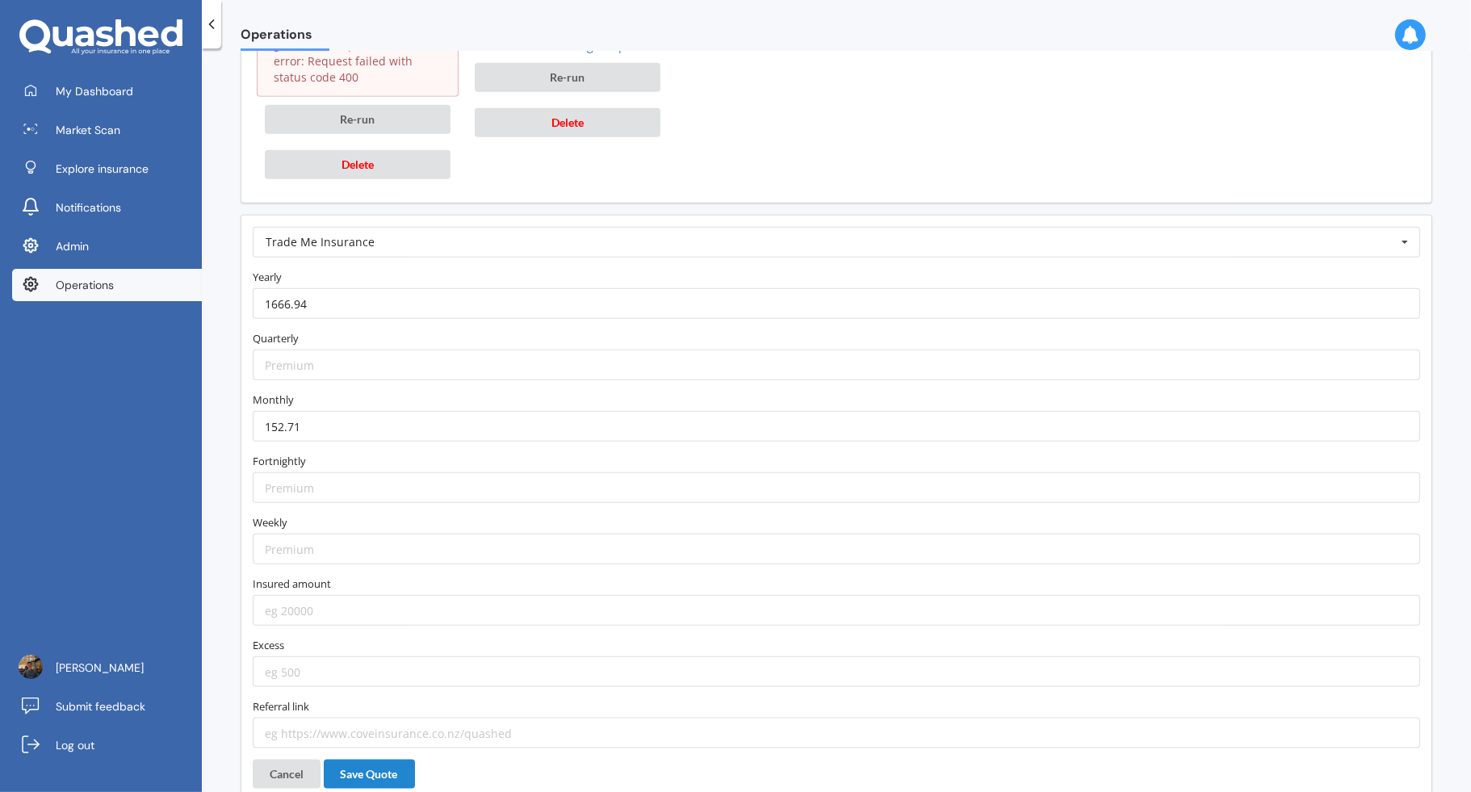
click at [360, 593] on form "Trade Me Insurance AA AIA AMI AMP ANZ ASB Accuro Aioi Nissay Dowa Allianz Partn…" at bounding box center [836, 488] width 1167 height 522
click at [360, 595] on input "number" at bounding box center [836, 610] width 1167 height 31
type input "15050"
type input "500"
click at [386, 760] on button "Save Quote" at bounding box center [369, 774] width 91 height 29
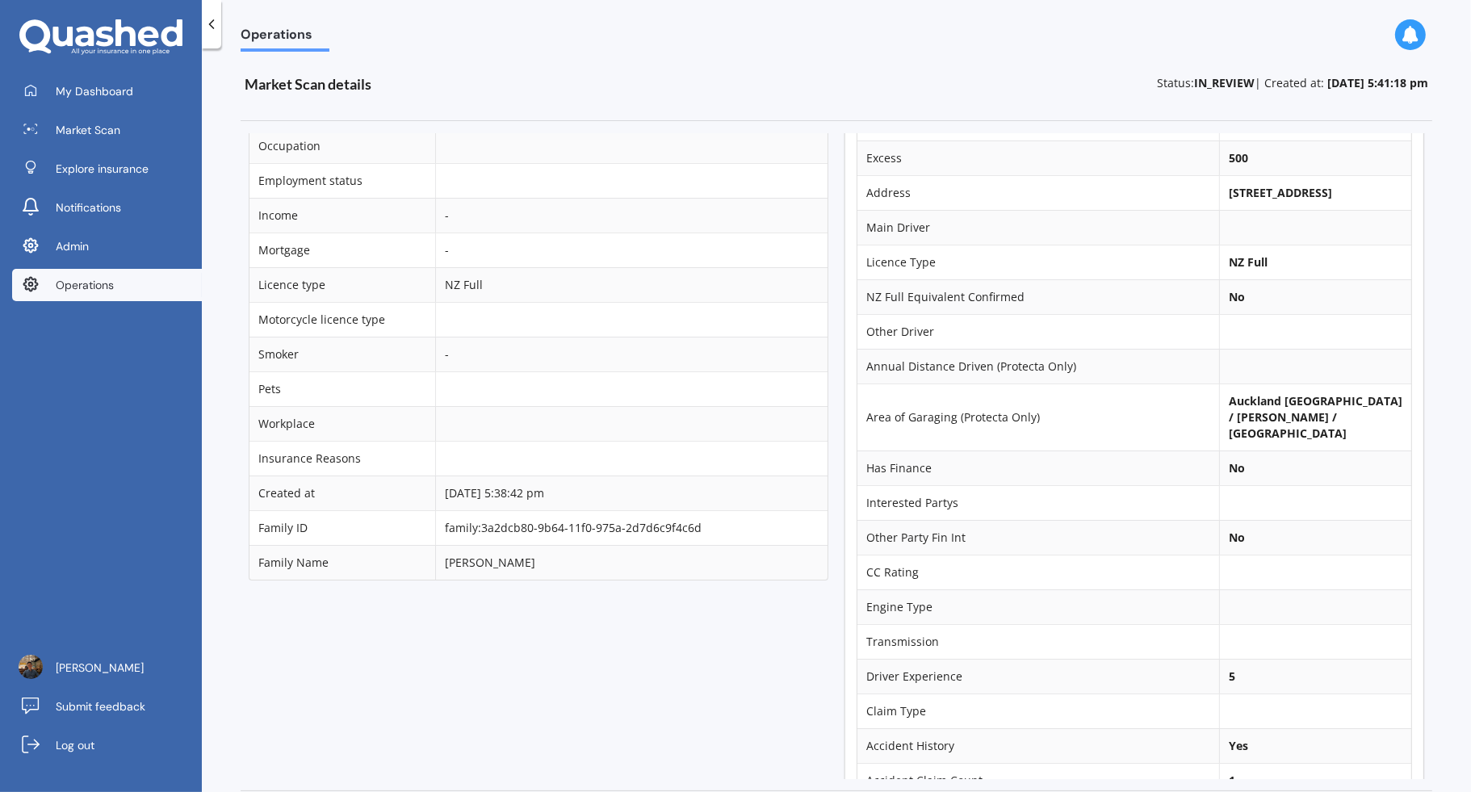
scroll to position [297, 0]
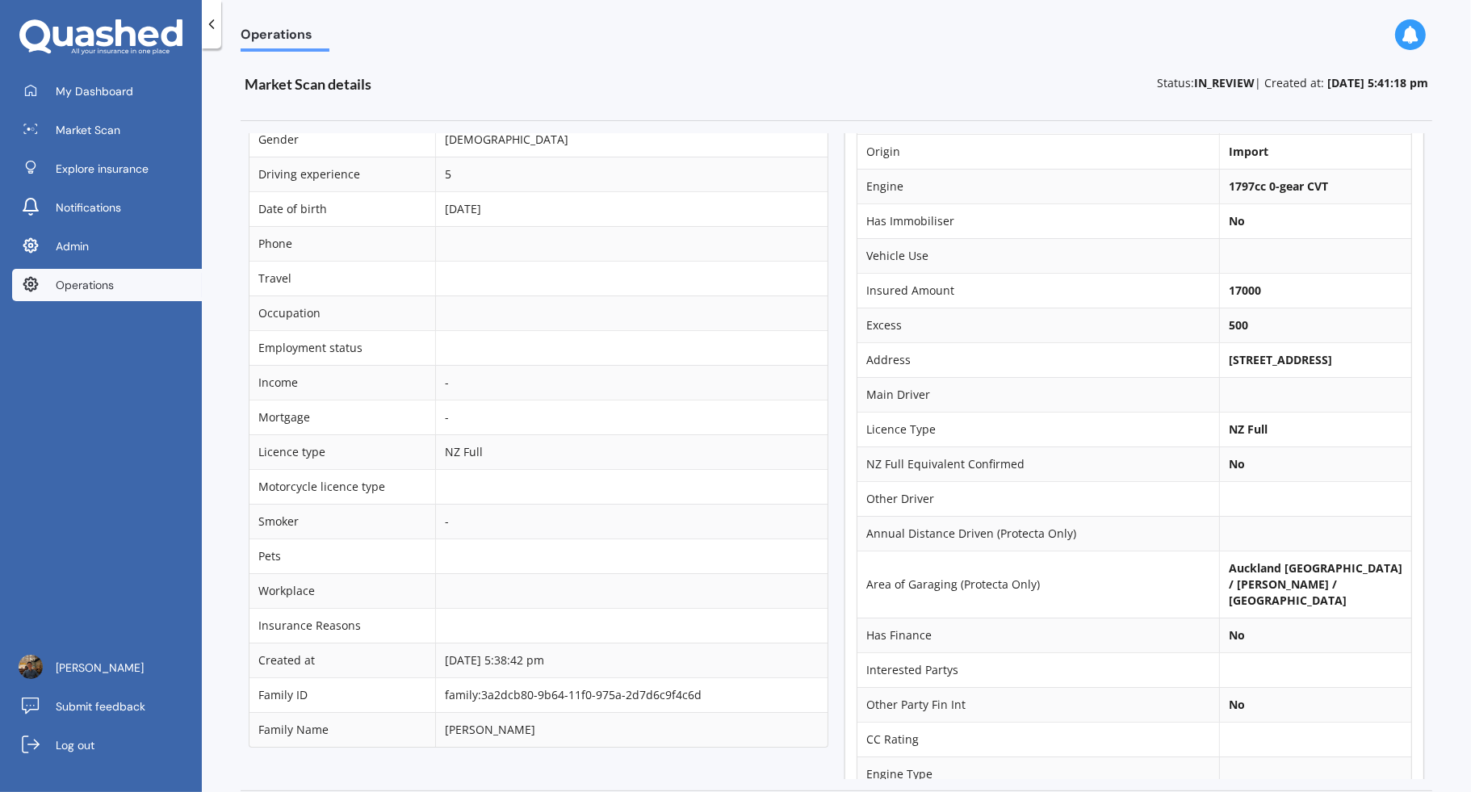
drag, startPoint x: 1226, startPoint y: 353, endPoint x: 1353, endPoint y: 354, distance: 127.6
click at [1353, 354] on td "[STREET_ADDRESS]" at bounding box center [1315, 359] width 192 height 35
copy b "[STREET_ADDRESS],"
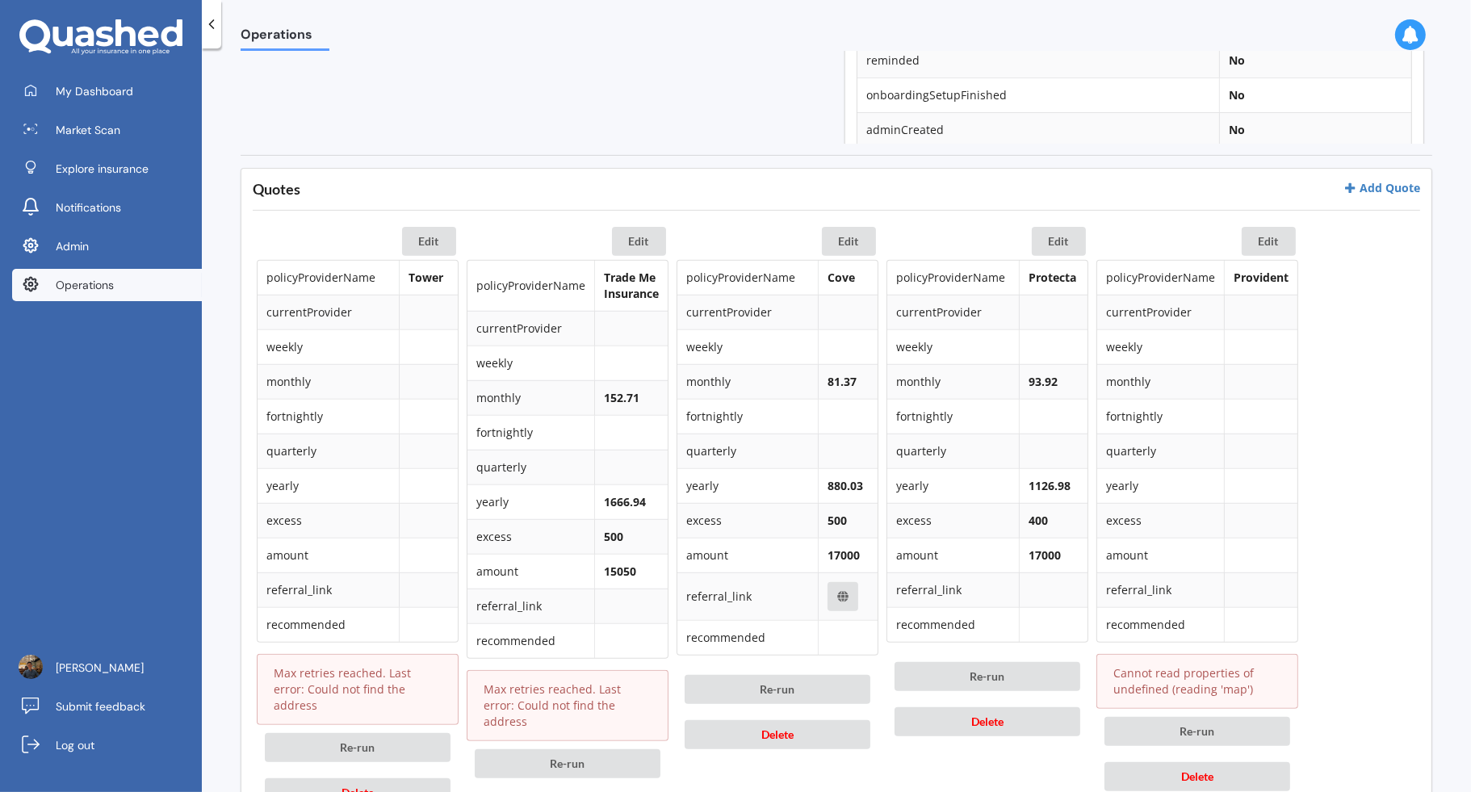
scroll to position [674, 0]
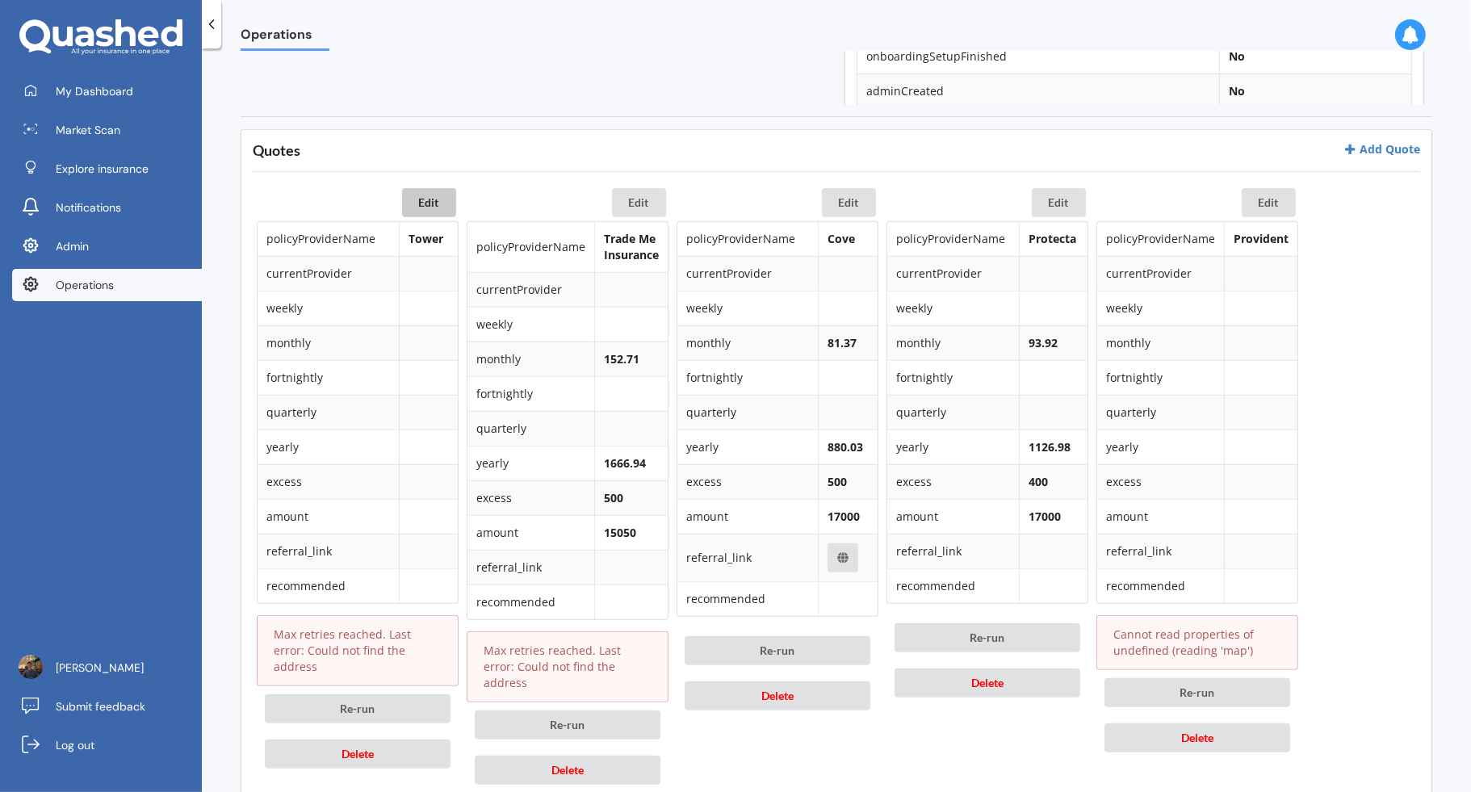
click at [445, 197] on button "Edit" at bounding box center [429, 202] width 54 height 29
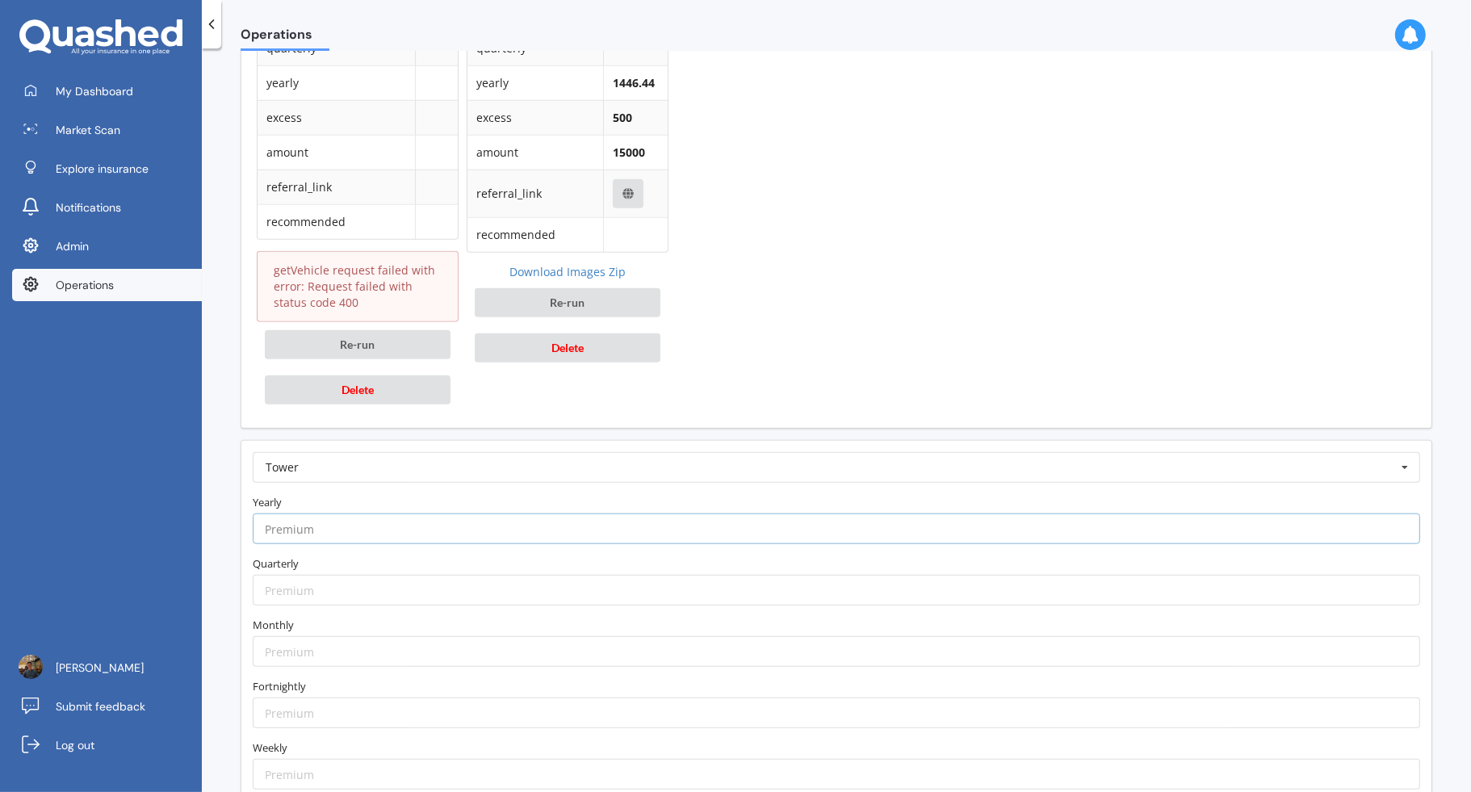
click at [388, 513] on input "number" at bounding box center [836, 528] width 1167 height 31
paste input "1509.65"
type input "1509.65"
click at [396, 494] on label "Yearly" at bounding box center [836, 502] width 1167 height 16
click at [364, 636] on input "number" at bounding box center [836, 651] width 1167 height 31
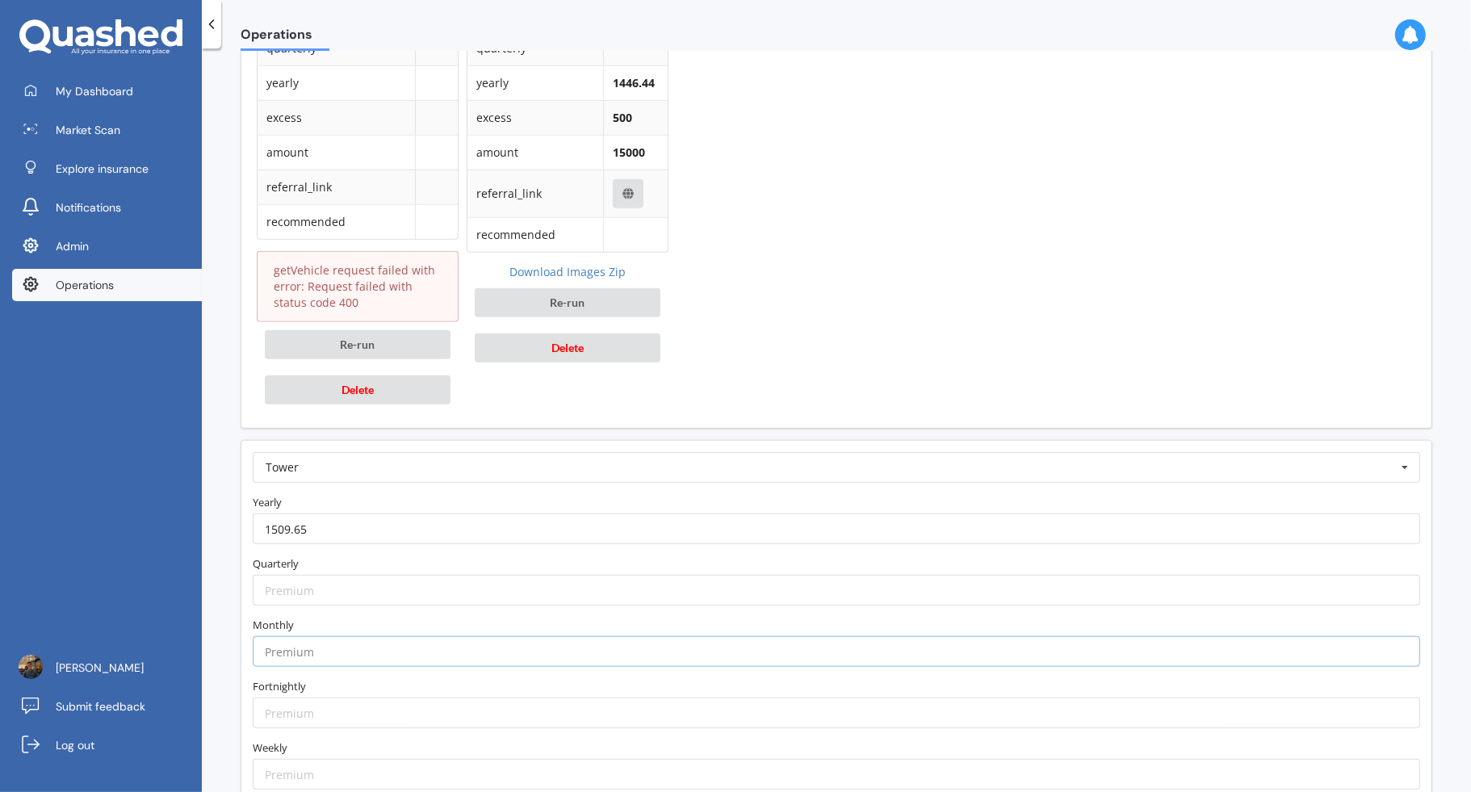
paste input "139.13"
type input "139.13"
click at [364, 617] on label "Monthly" at bounding box center [836, 625] width 1167 height 16
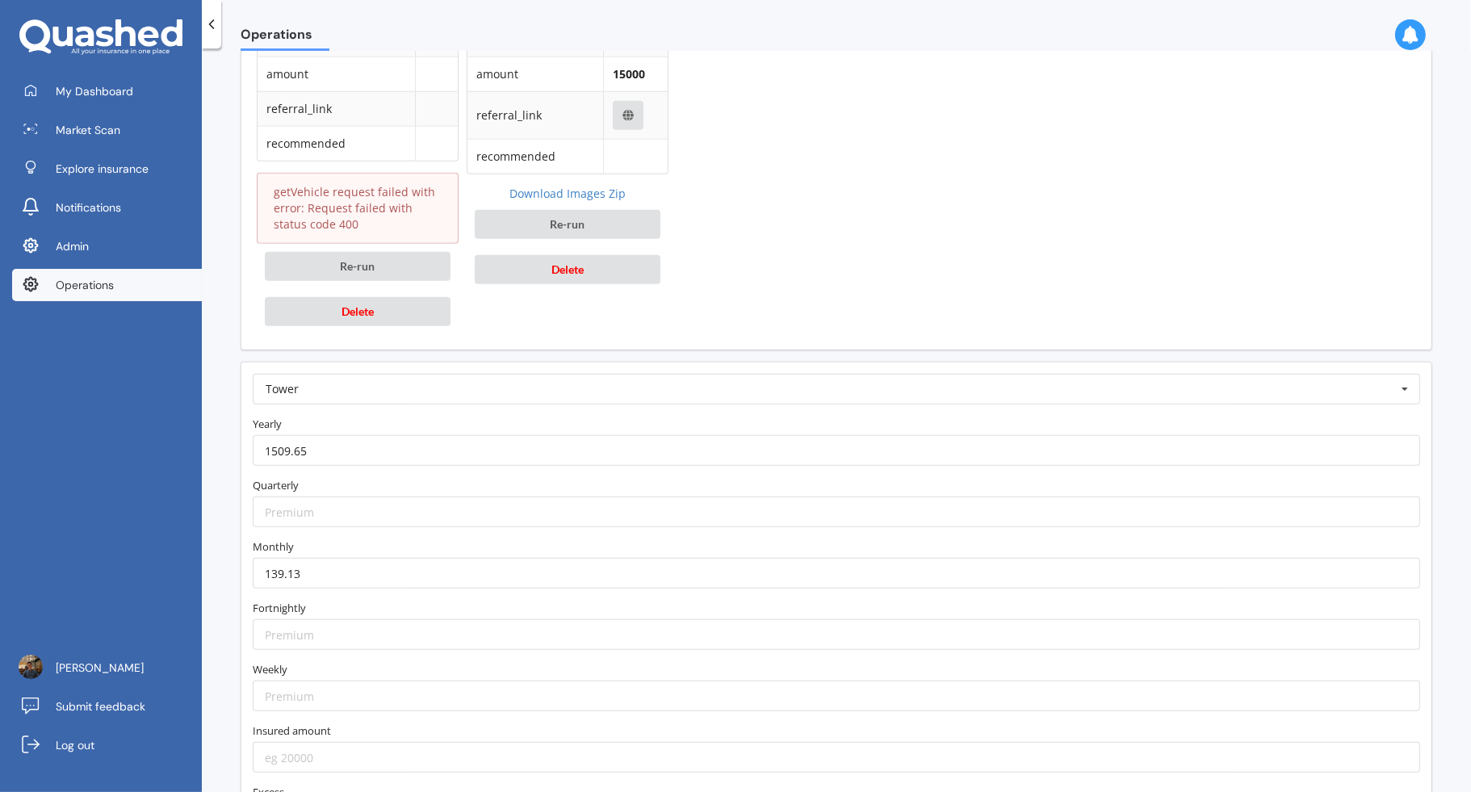
scroll to position [1842, 0]
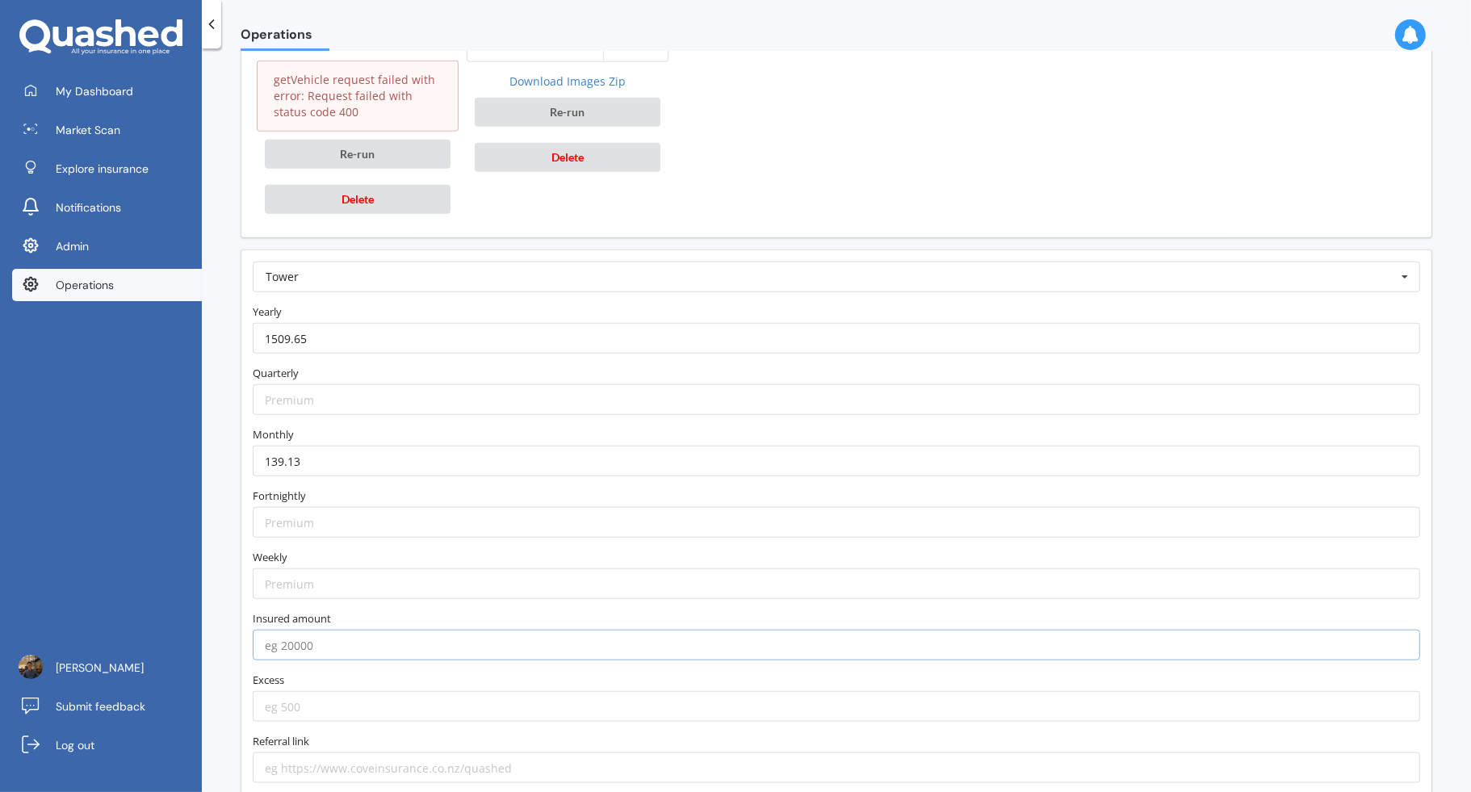
click at [409, 630] on input "number" at bounding box center [836, 645] width 1167 height 31
type input "15050"
type input "500"
click at [476, 262] on input "text" at bounding box center [837, 276] width 1166 height 29
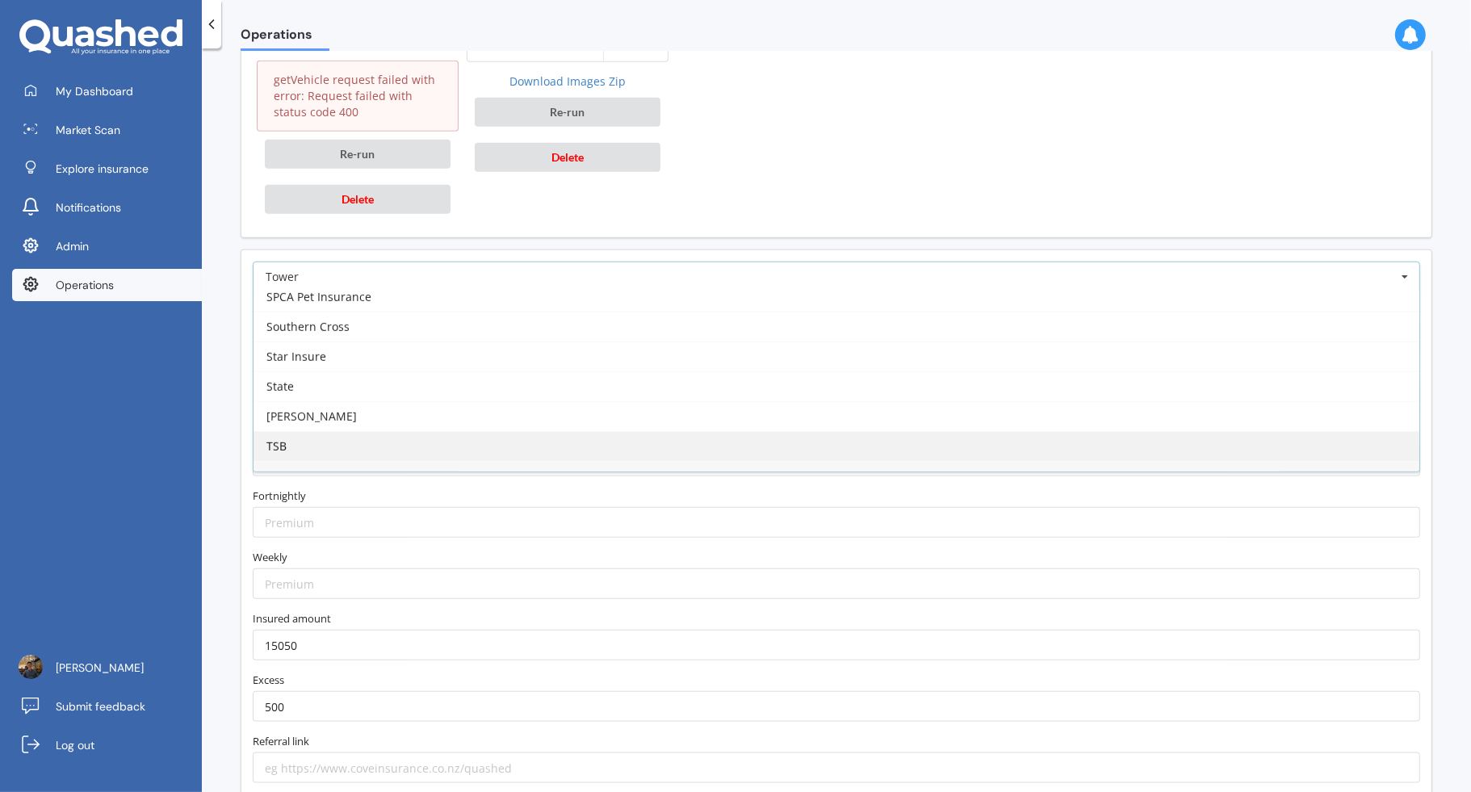
click at [421, 431] on div "TSB" at bounding box center [837, 446] width 1166 height 30
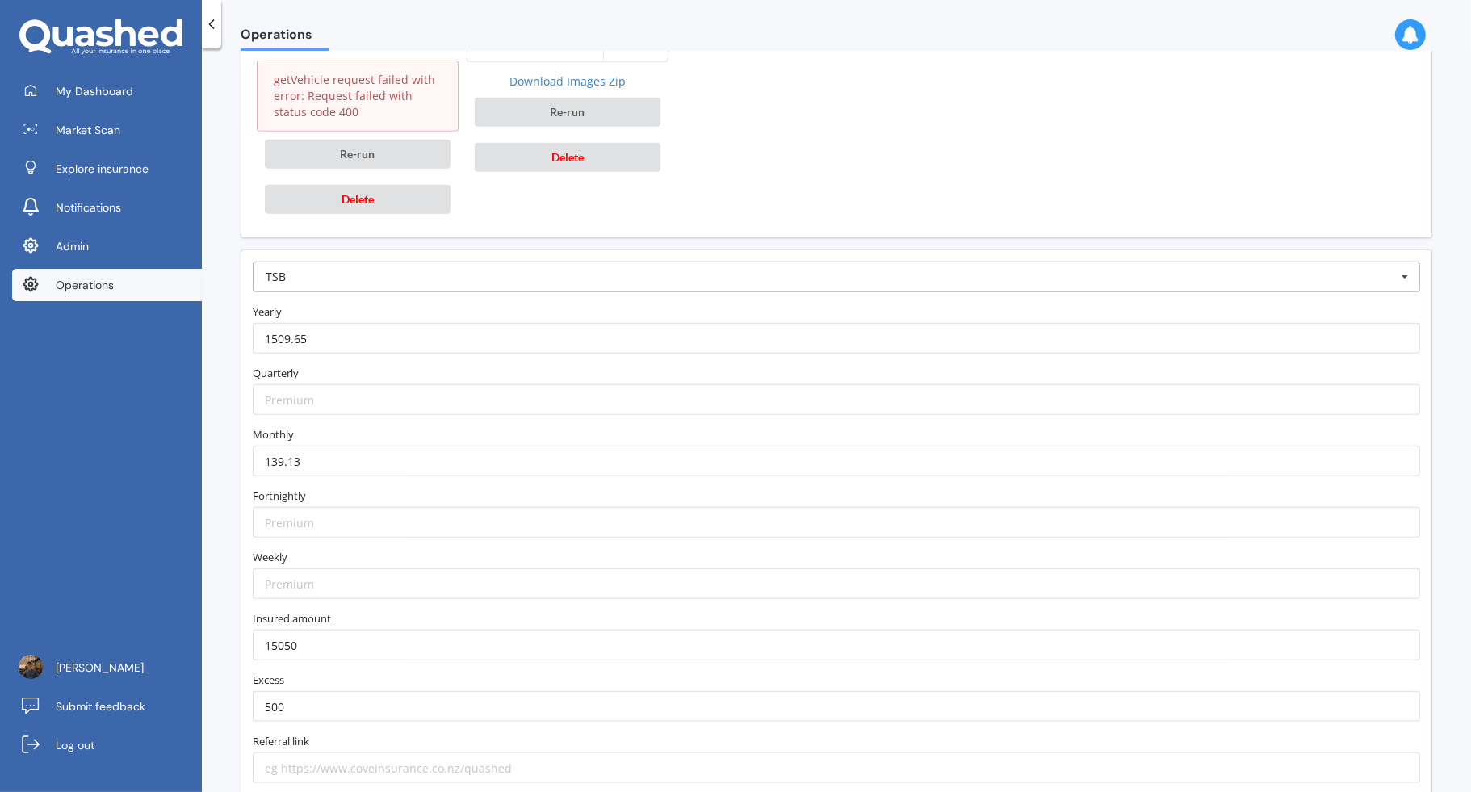
click at [425, 262] on input "text" at bounding box center [837, 276] width 1166 height 29
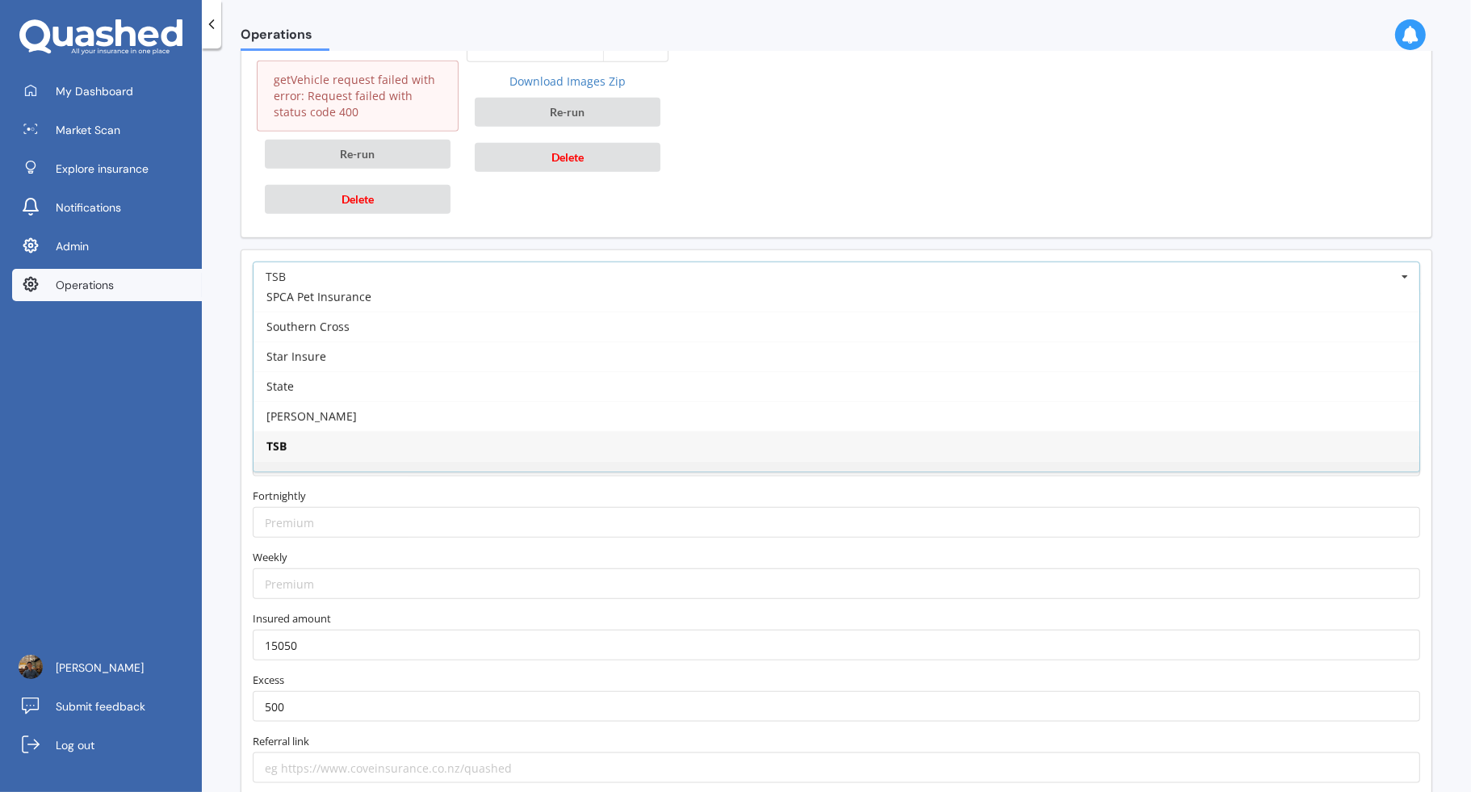
click at [406, 461] on div "Tower" at bounding box center [837, 476] width 1166 height 30
type input "[URL][DOMAIN_NAME]"
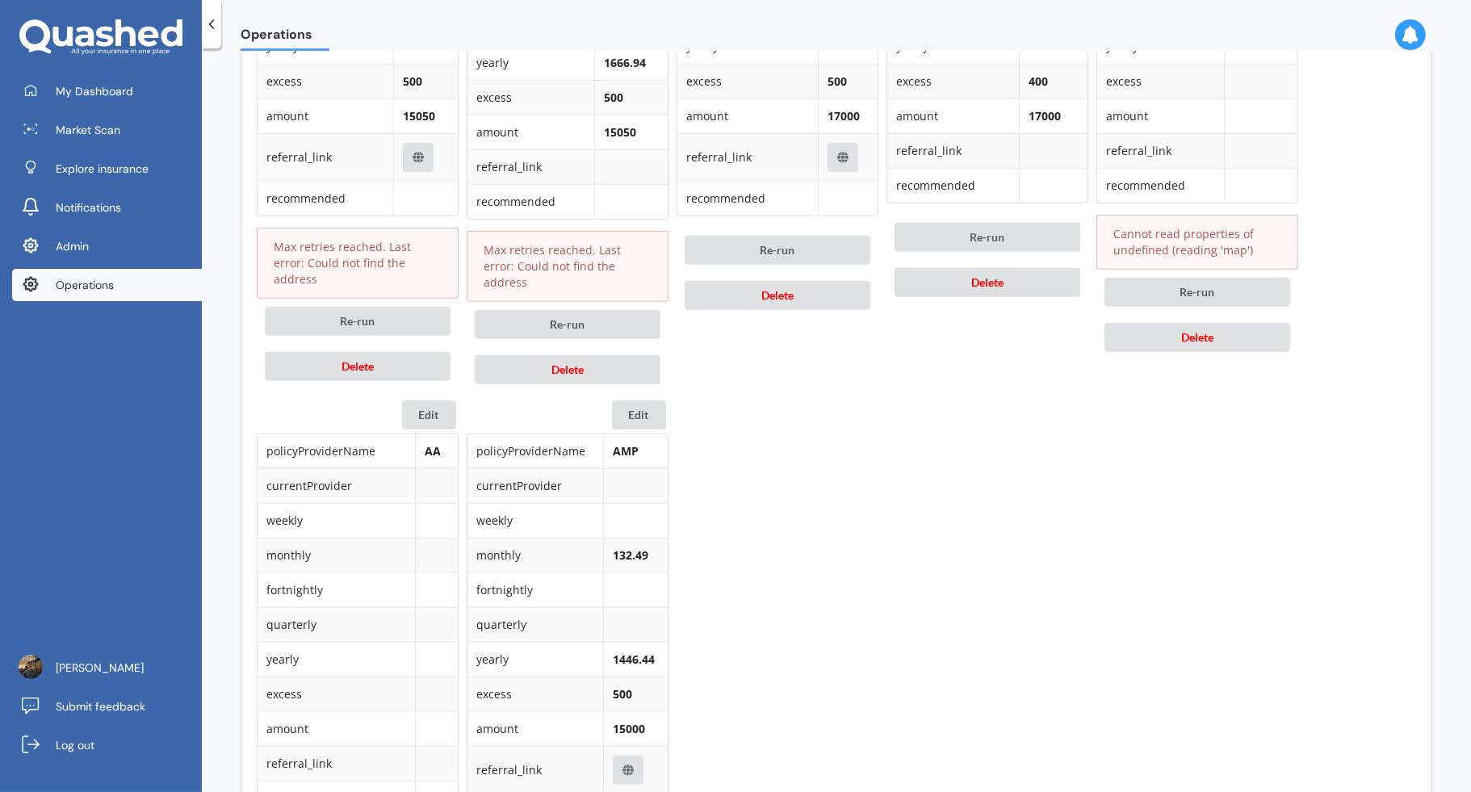
scroll to position [1435, 0]
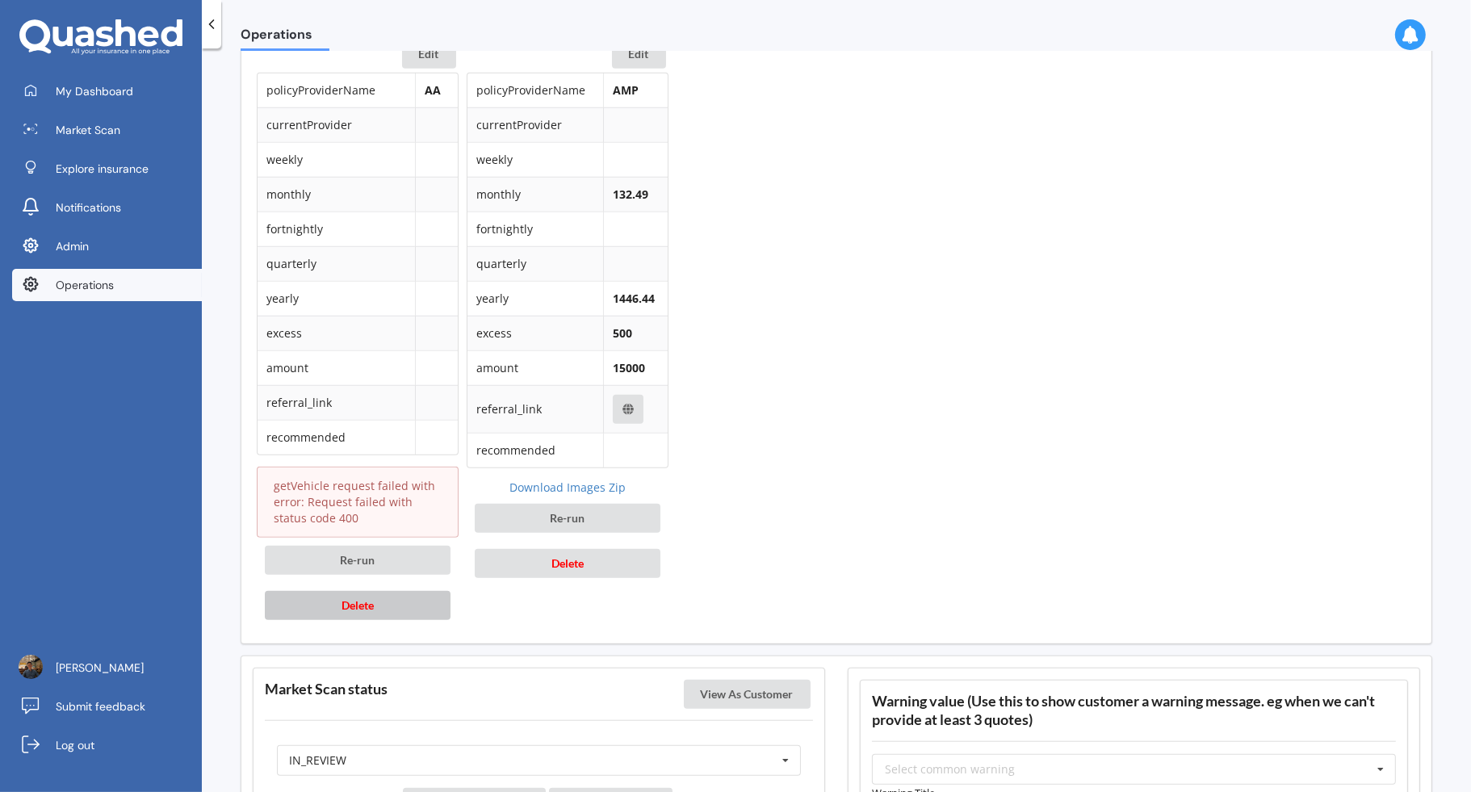
click at [399, 591] on button "Delete" at bounding box center [358, 605] width 186 height 29
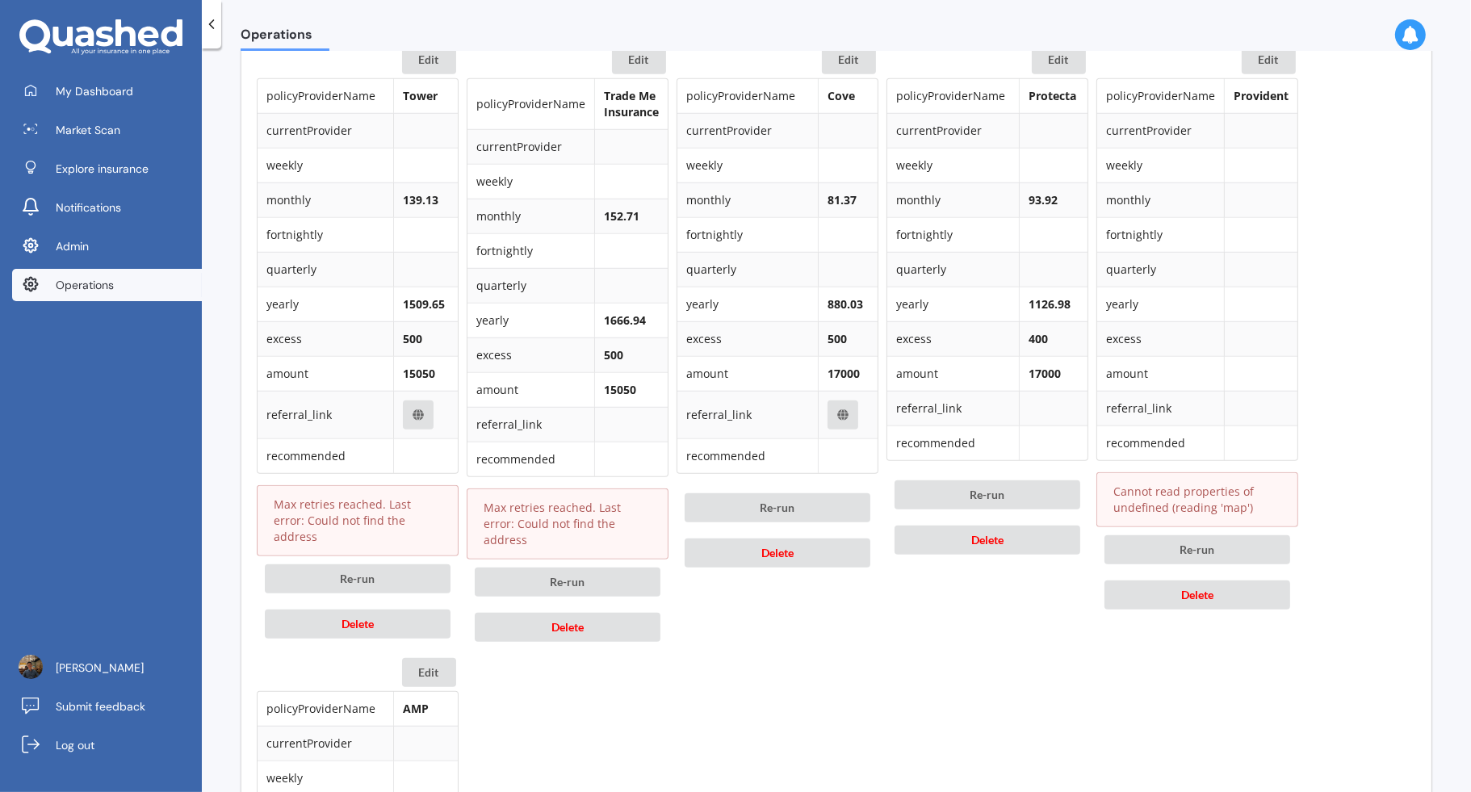
scroll to position [1047, 0]
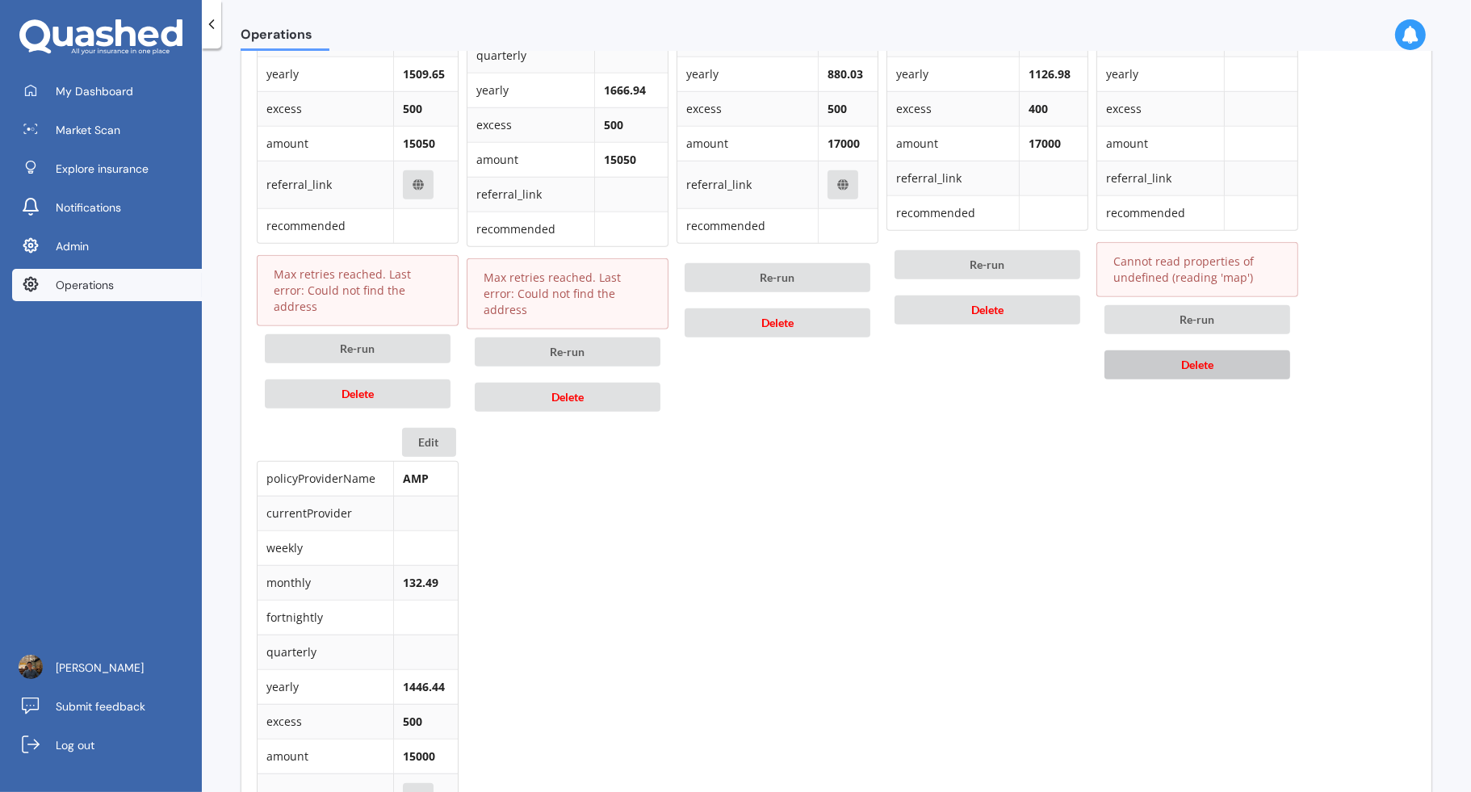
click at [1218, 367] on button "Delete" at bounding box center [1197, 364] width 186 height 29
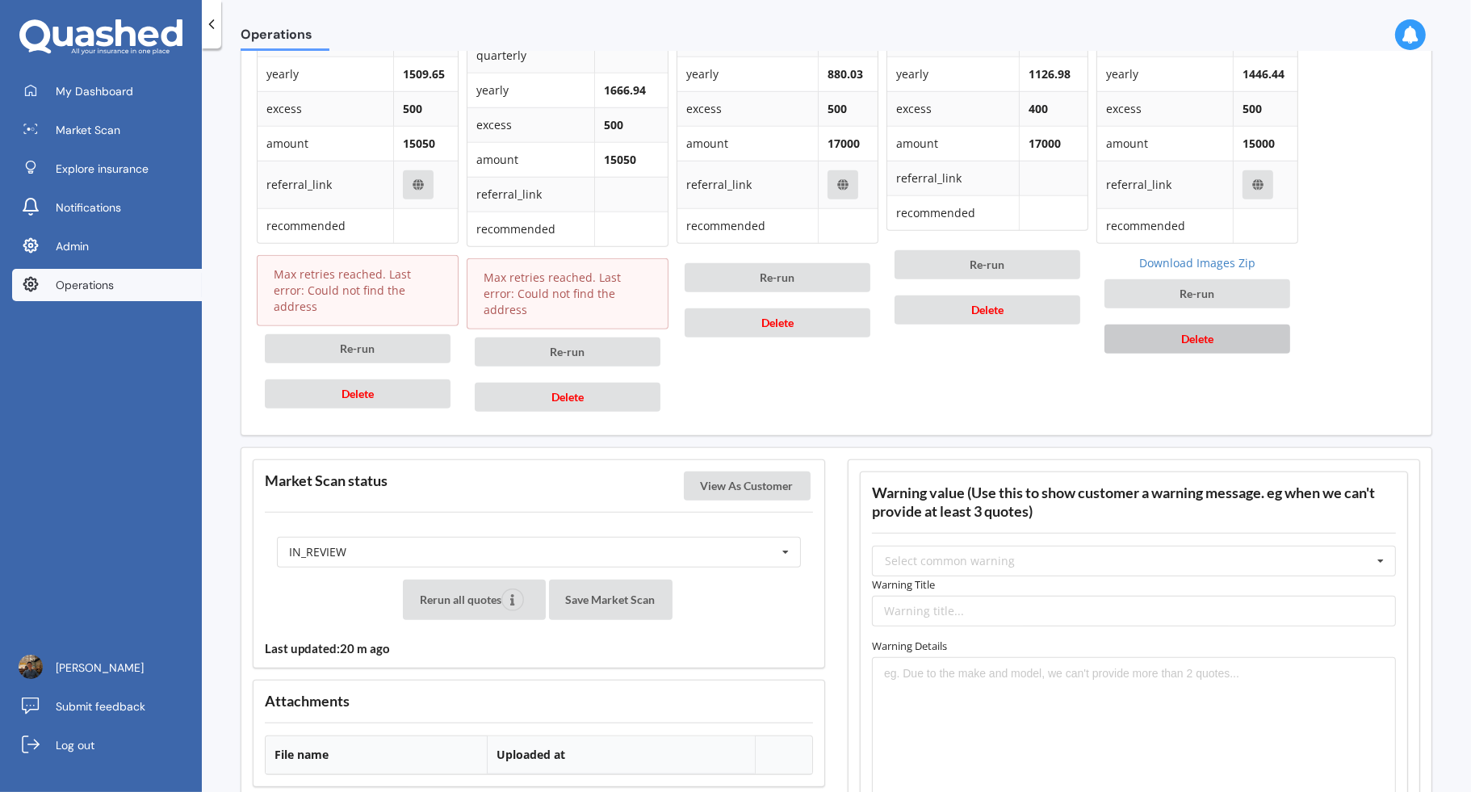
scroll to position [1464, 0]
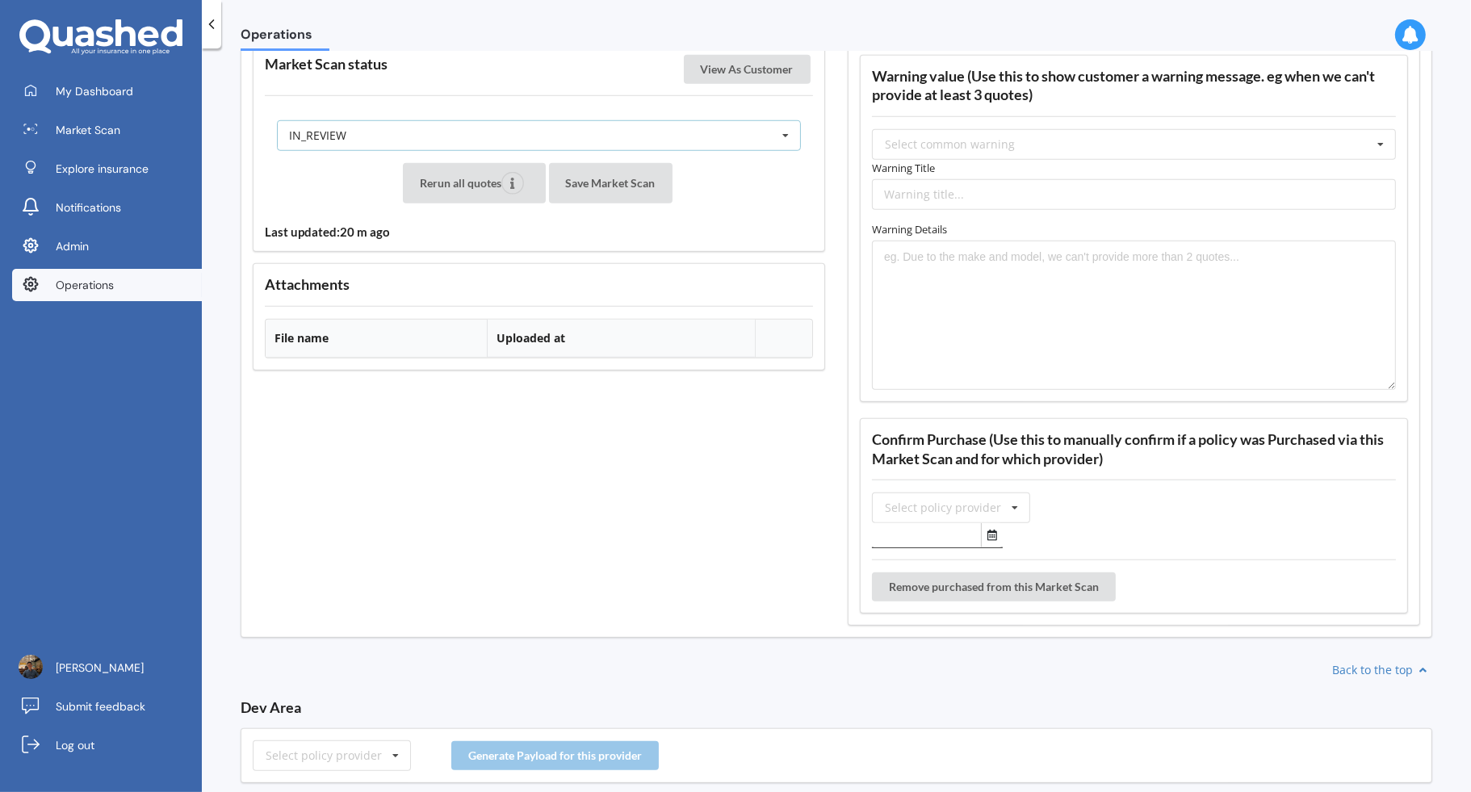
click at [724, 120] on div "IN_REVIEW READY PENDING VIEWED ABANDONED IN_REVIEW" at bounding box center [539, 135] width 524 height 31
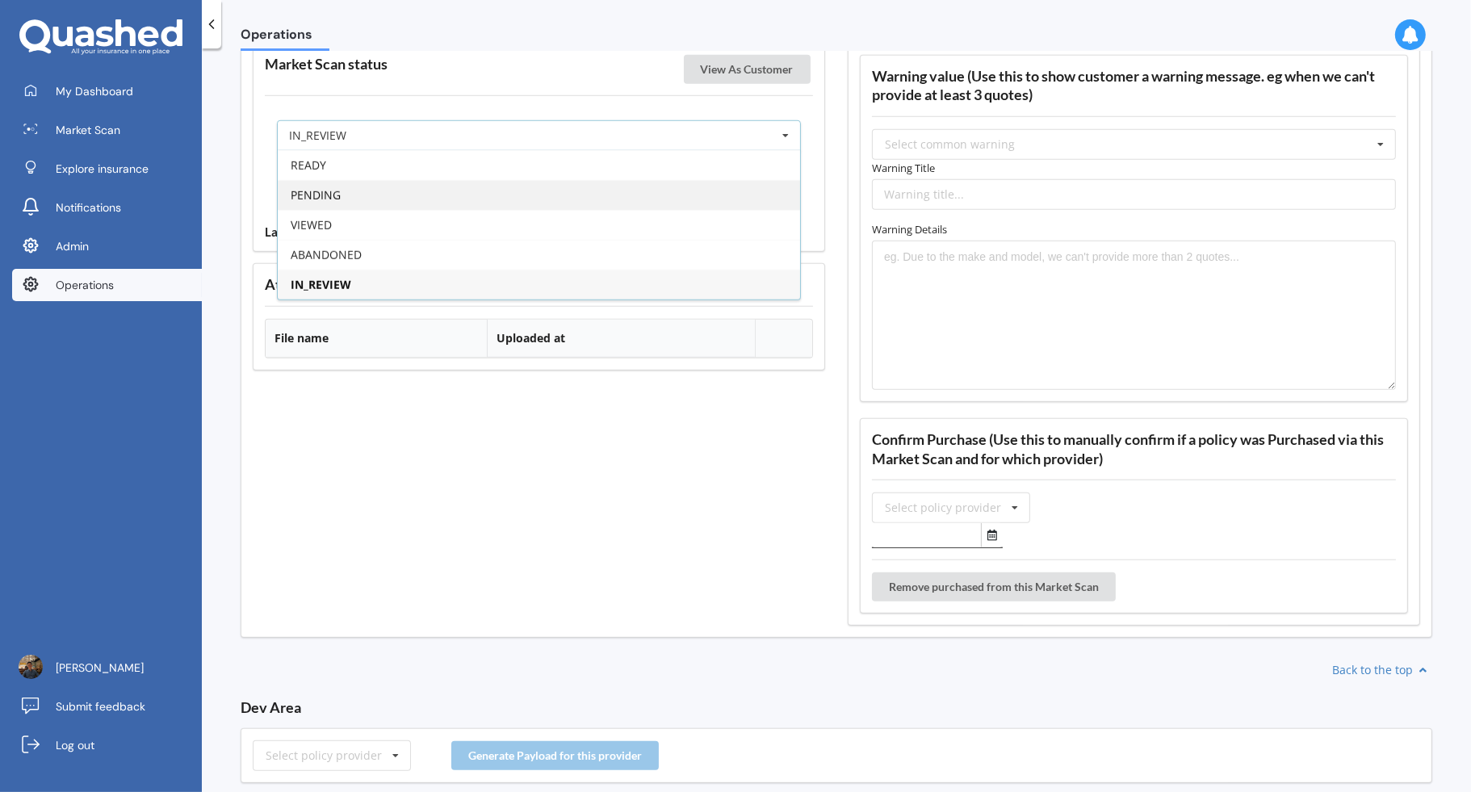
click at [678, 180] on div "PENDING" at bounding box center [539, 195] width 522 height 30
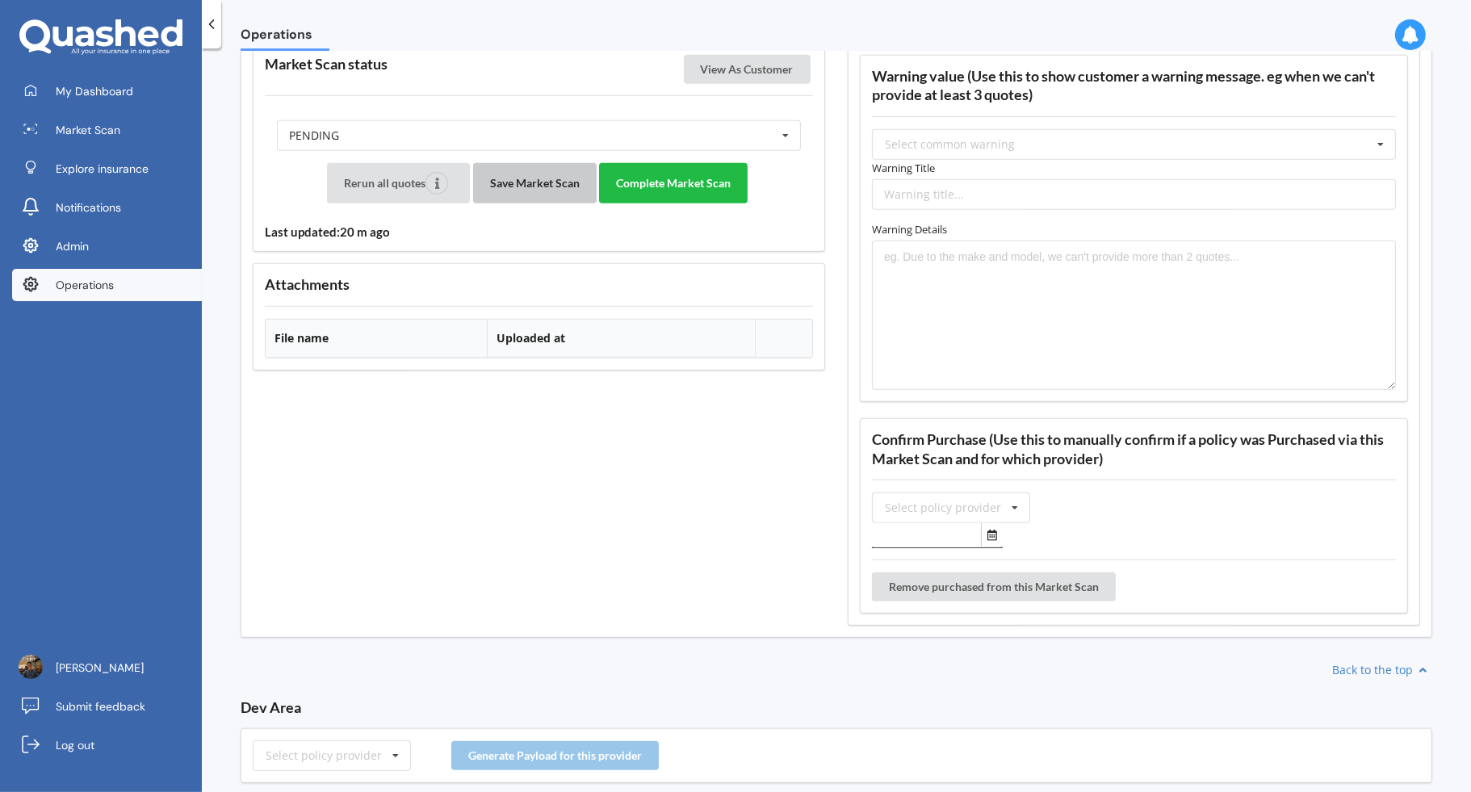
click at [531, 165] on button "Save Market Scan" at bounding box center [535, 183] width 124 height 40
click at [697, 166] on button "Complete Market Scan" at bounding box center [673, 183] width 149 height 40
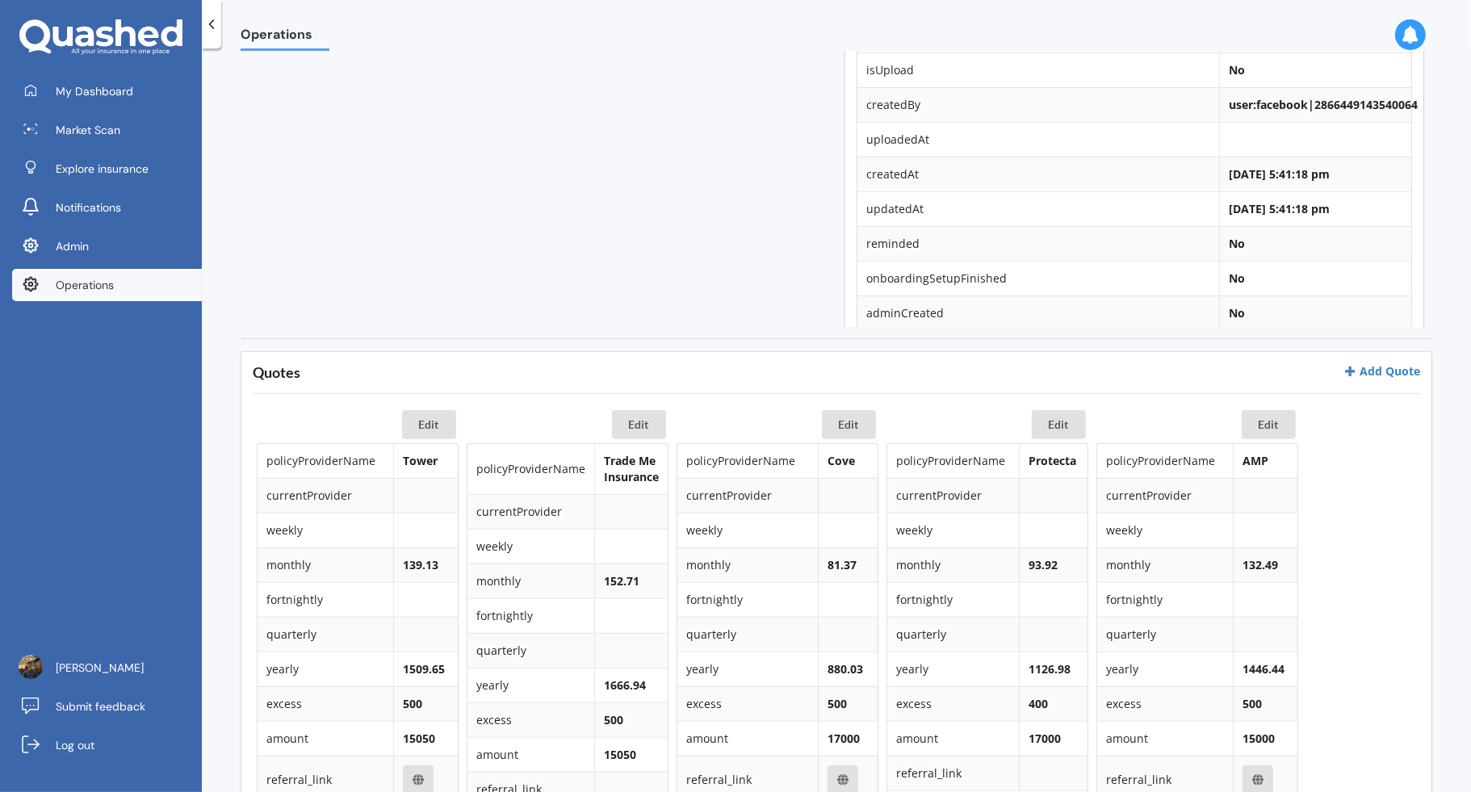
scroll to position [1243, 0]
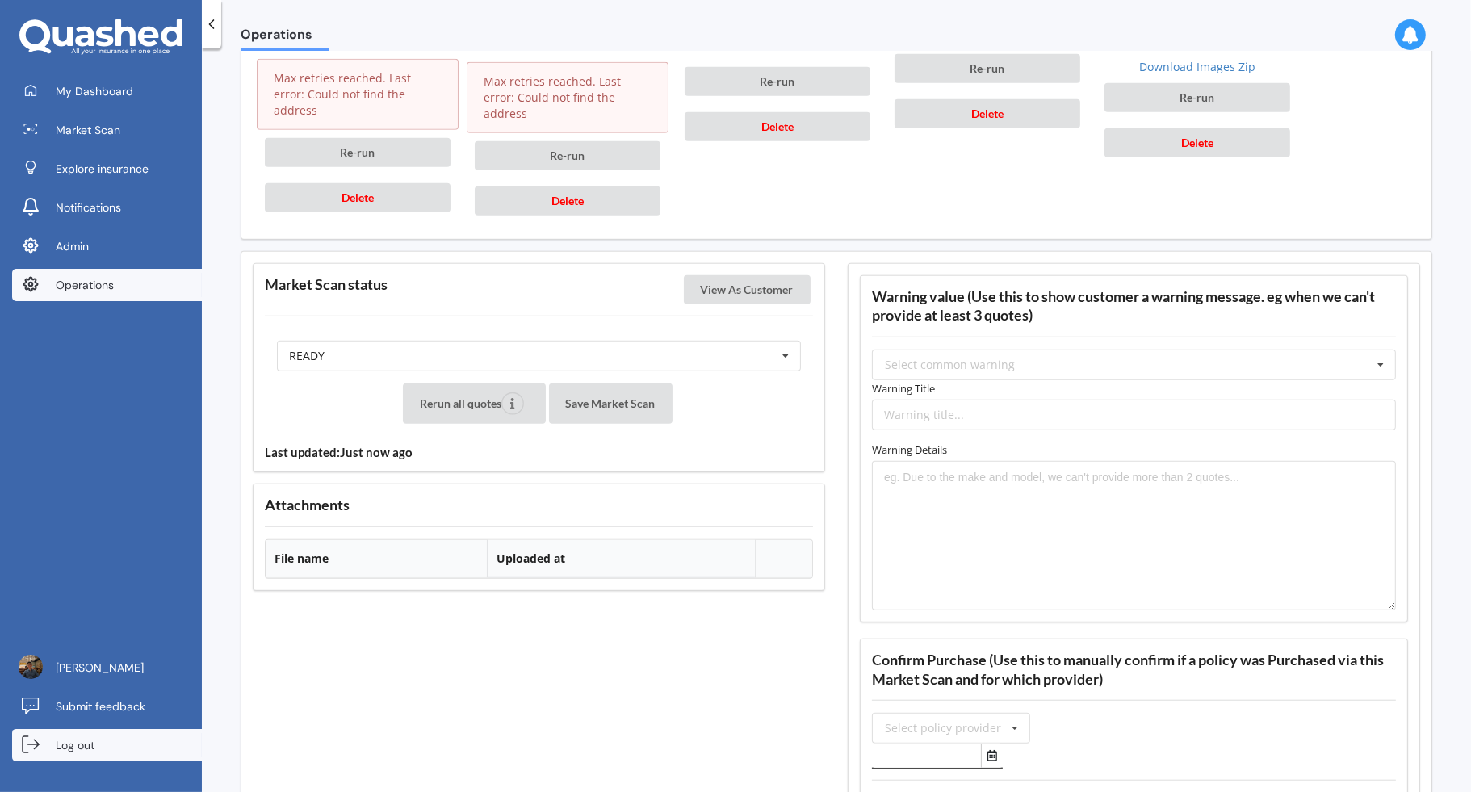
click at [143, 749] on link "Log out" at bounding box center [107, 745] width 190 height 32
